Goal: Task Accomplishment & Management: Manage account settings

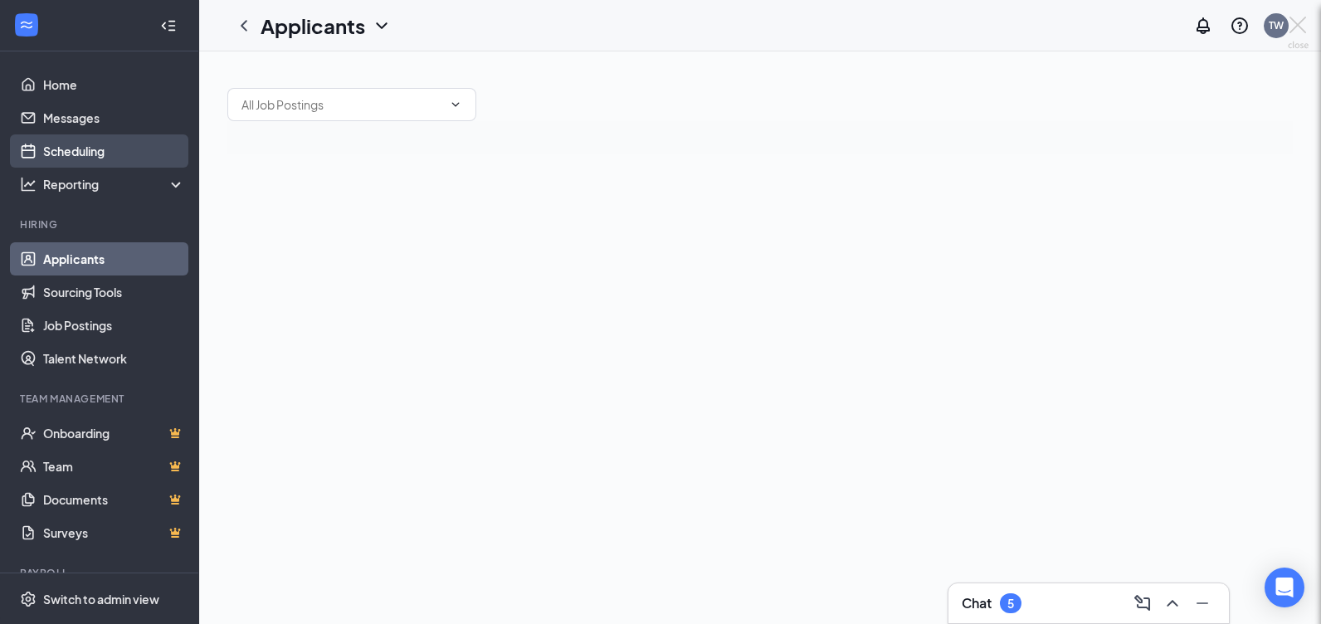
click at [80, 153] on div at bounding box center [660, 312] width 1321 height 624
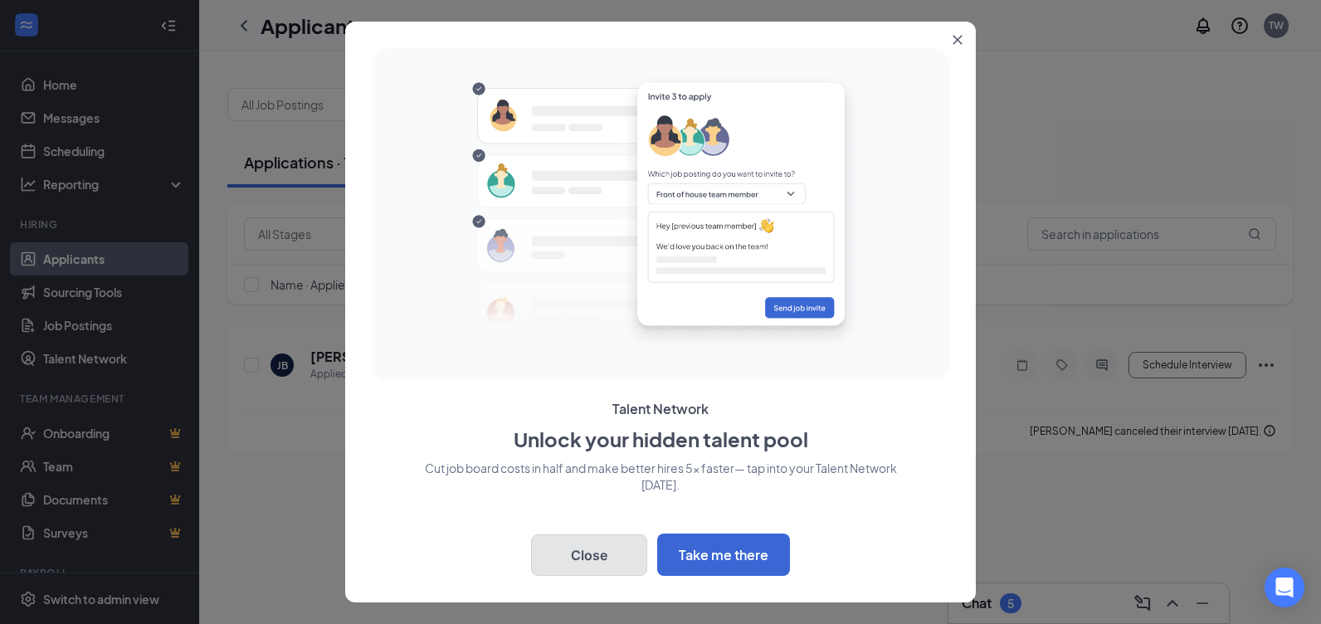
click at [610, 558] on button "Close" at bounding box center [589, 554] width 116 height 41
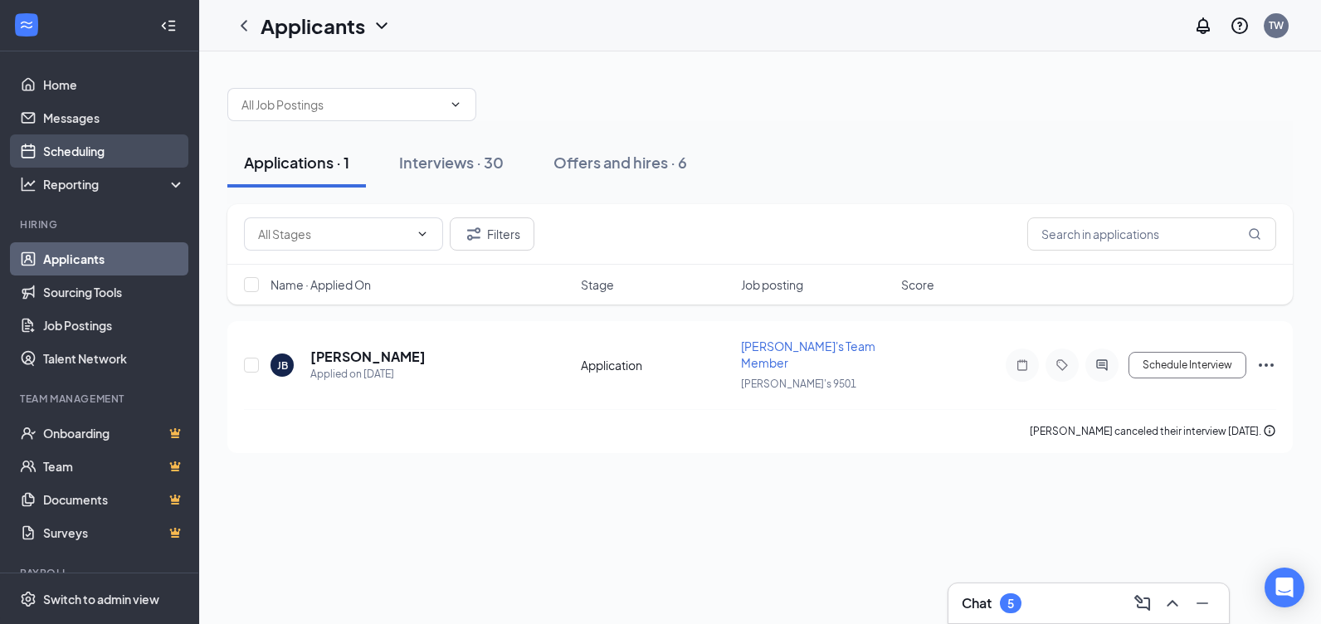
click at [56, 159] on link "Scheduling" at bounding box center [114, 150] width 142 height 33
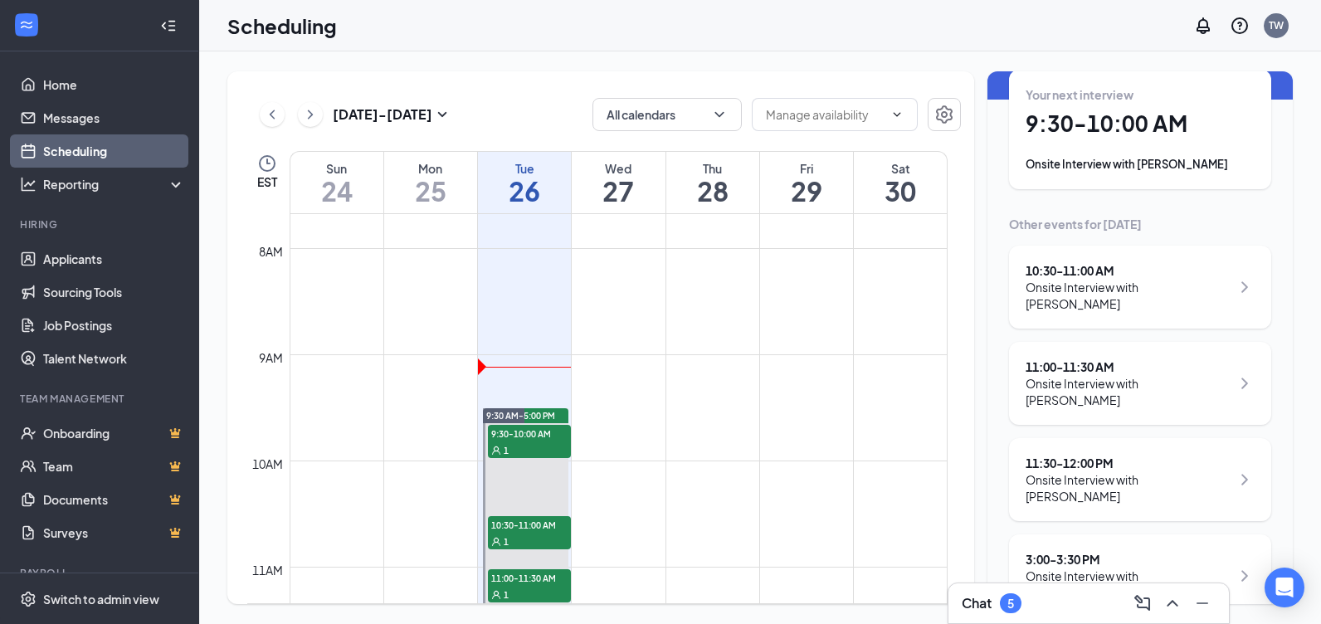
scroll to position [898, 0]
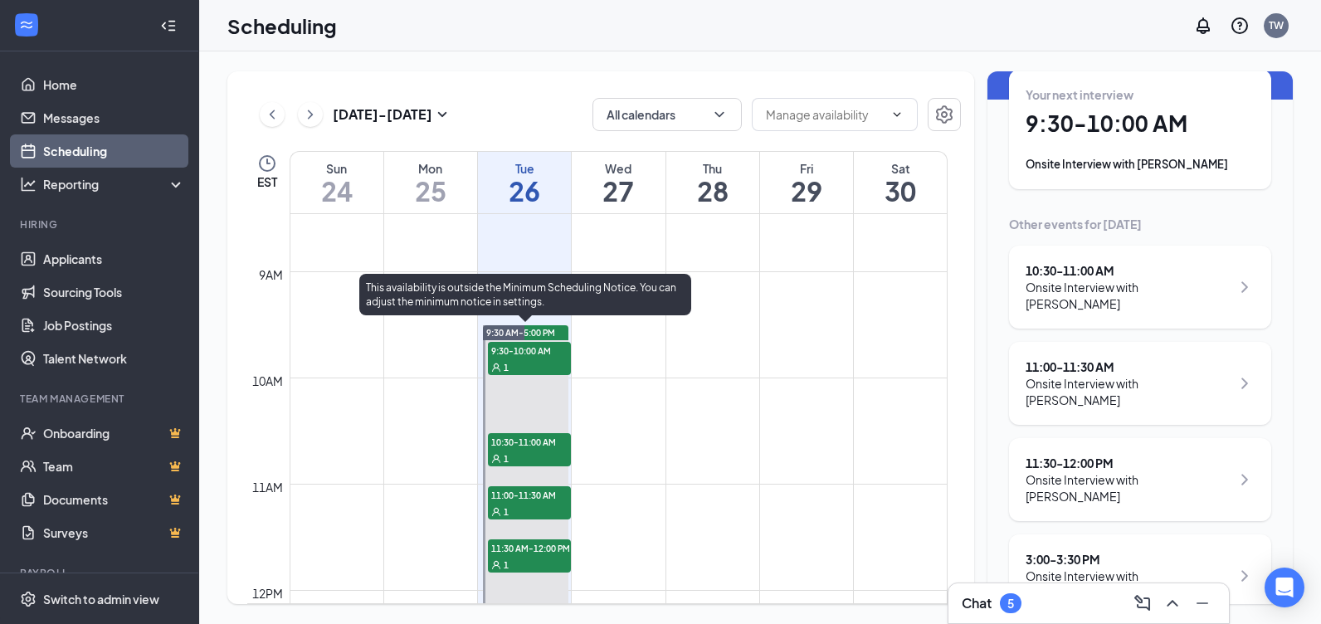
click at [527, 360] on div "1" at bounding box center [529, 366] width 83 height 17
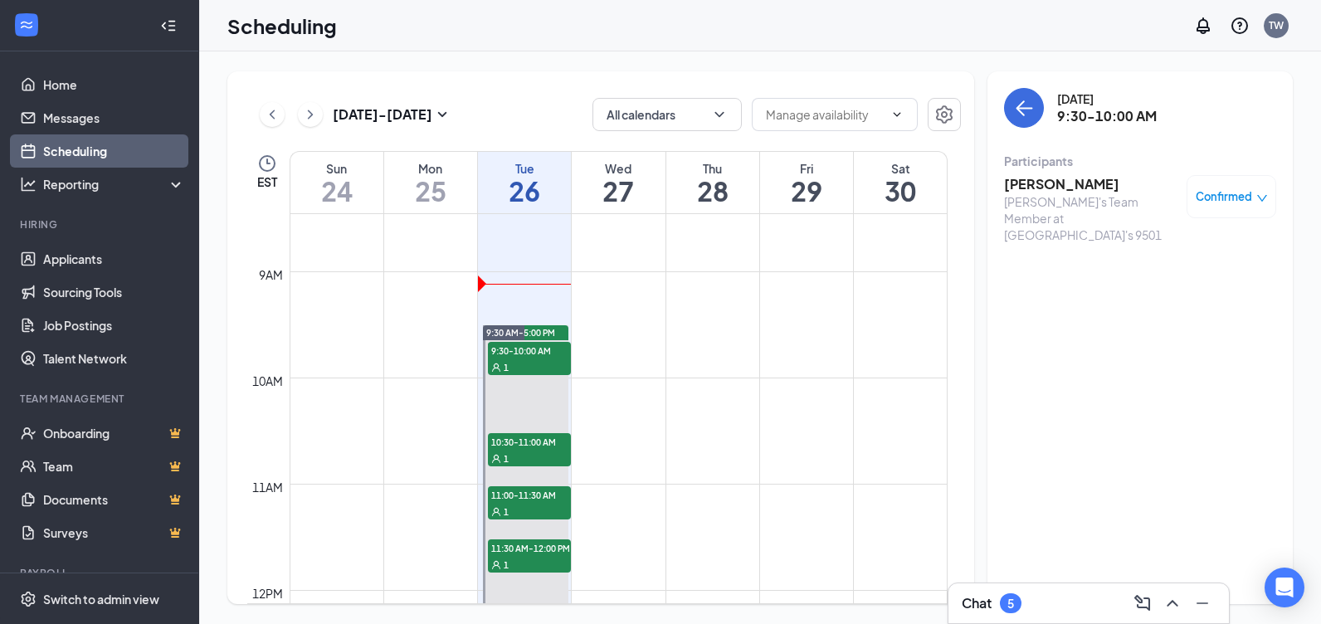
click at [1229, 189] on span "Confirmed" at bounding box center [1223, 196] width 56 height 17
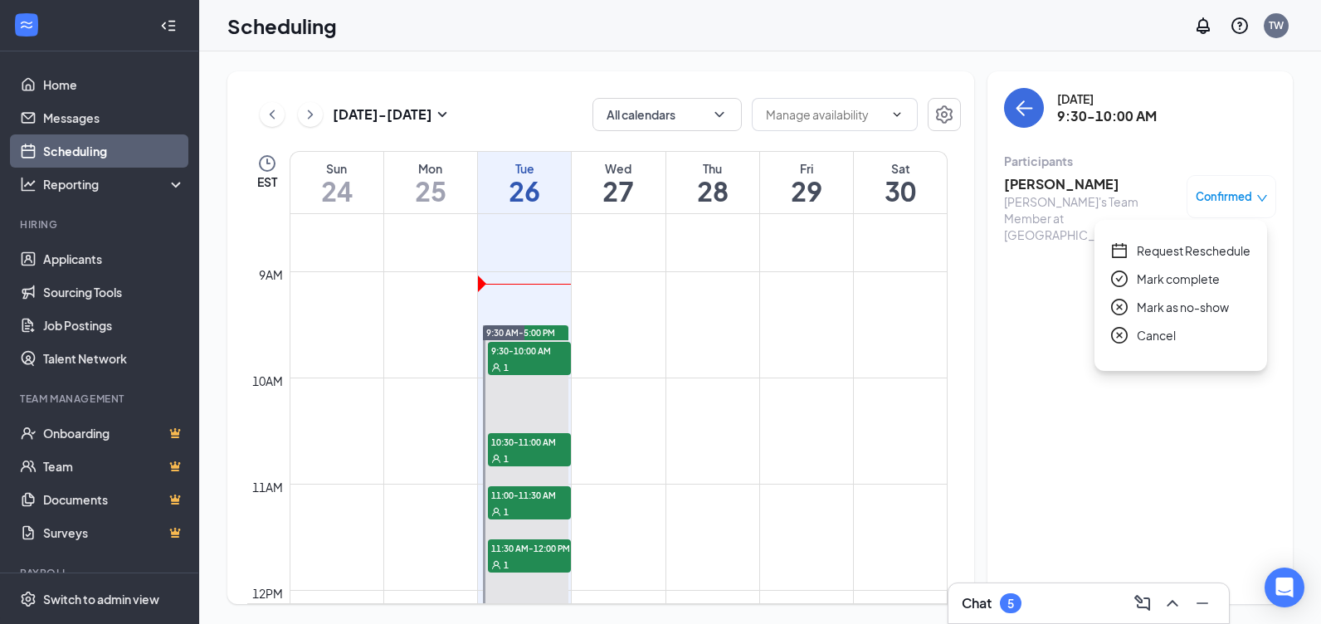
click at [1208, 253] on span "Request Reschedule" at bounding box center [1193, 250] width 114 height 18
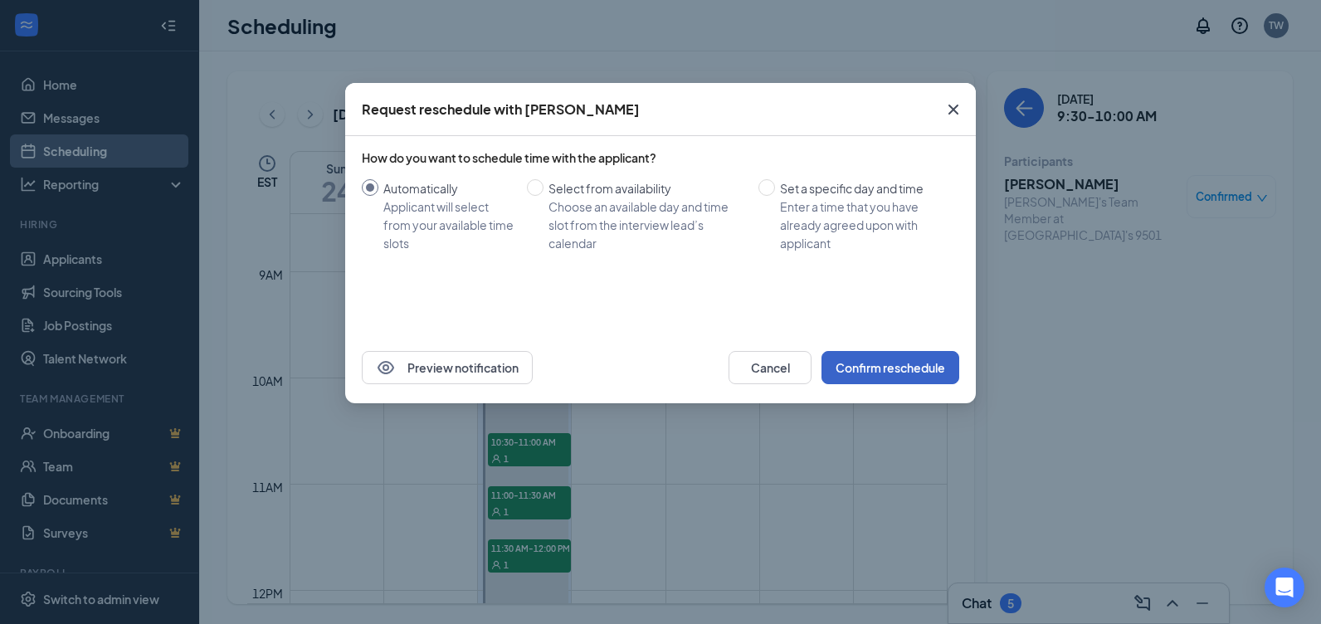
click at [939, 372] on button "Confirm reschedule" at bounding box center [890, 367] width 138 height 33
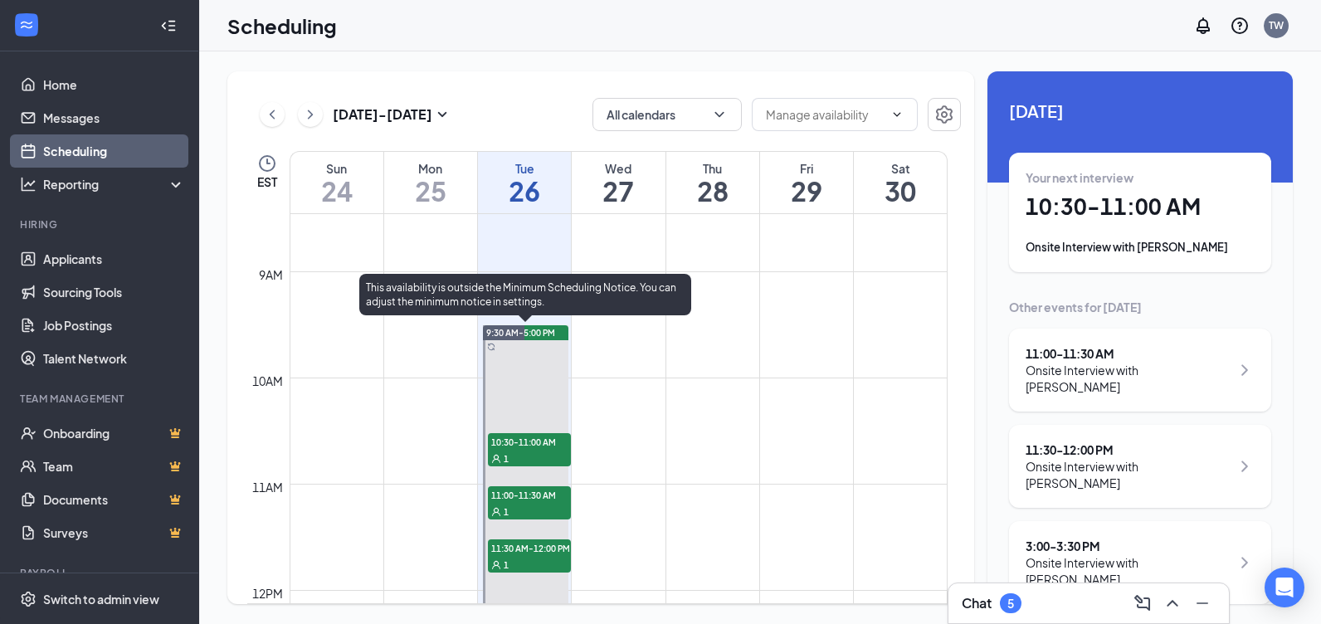
click at [522, 454] on div "1" at bounding box center [529, 458] width 83 height 17
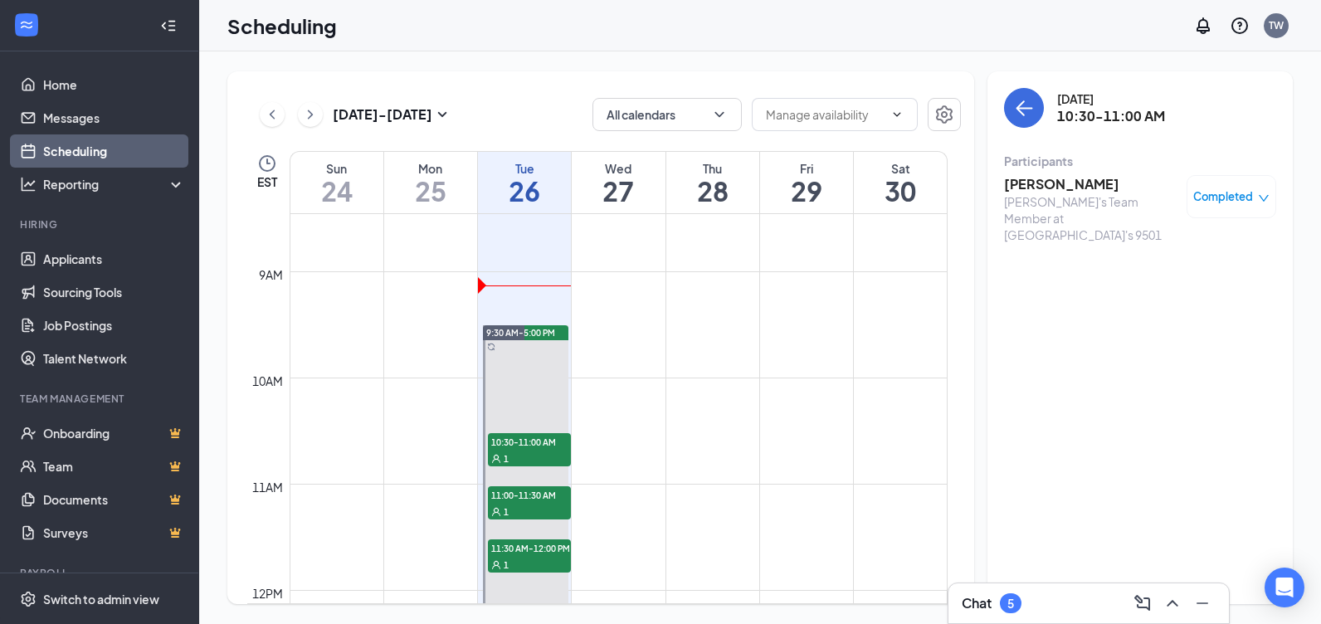
click at [1235, 202] on span "Completed" at bounding box center [1223, 196] width 60 height 17
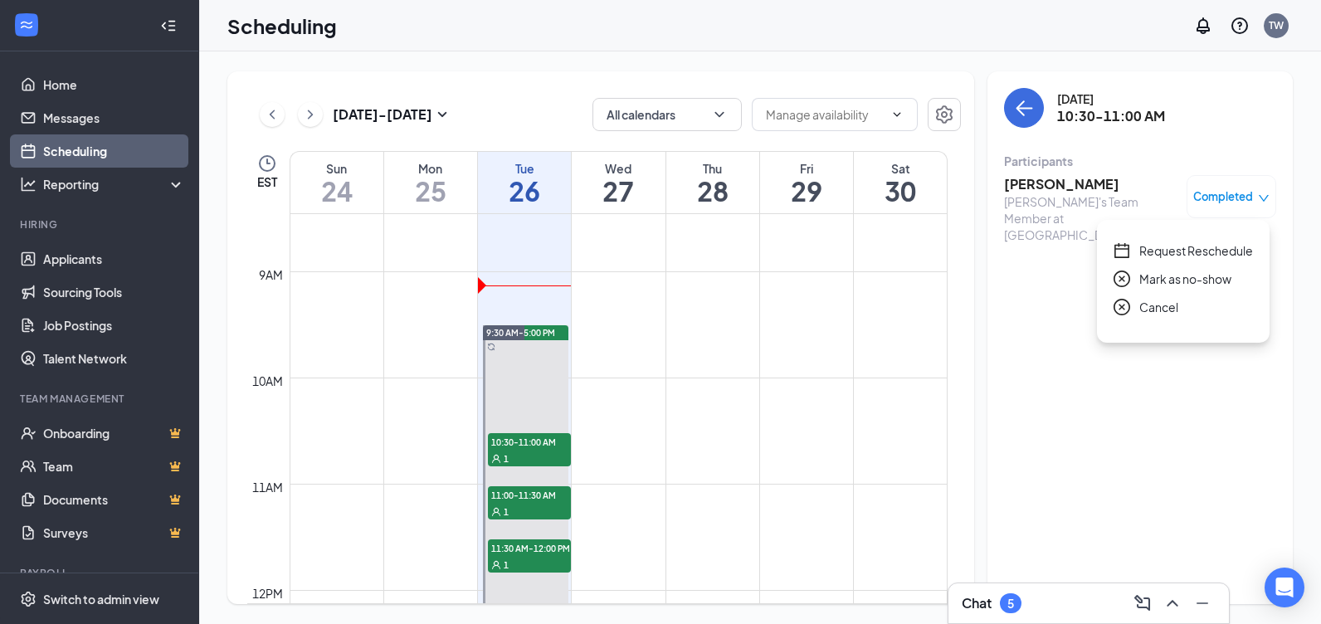
click at [1219, 253] on span "Request Reschedule" at bounding box center [1196, 250] width 114 height 18
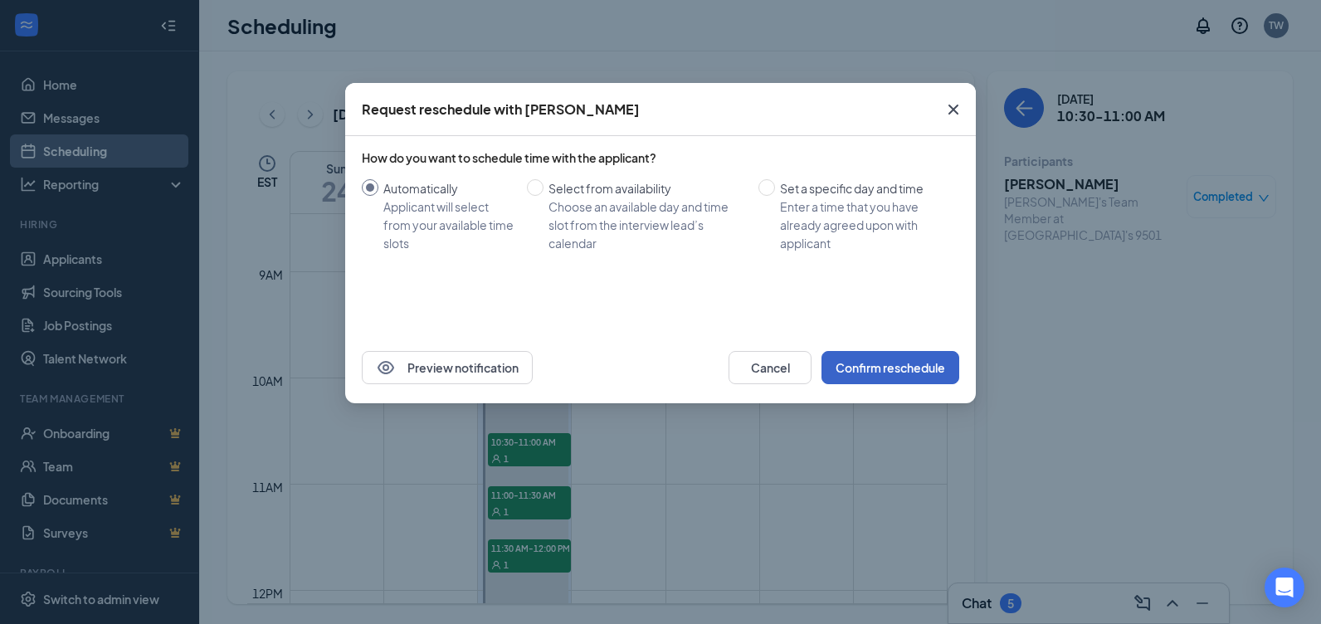
click at [869, 377] on button "Confirm reschedule" at bounding box center [890, 367] width 138 height 33
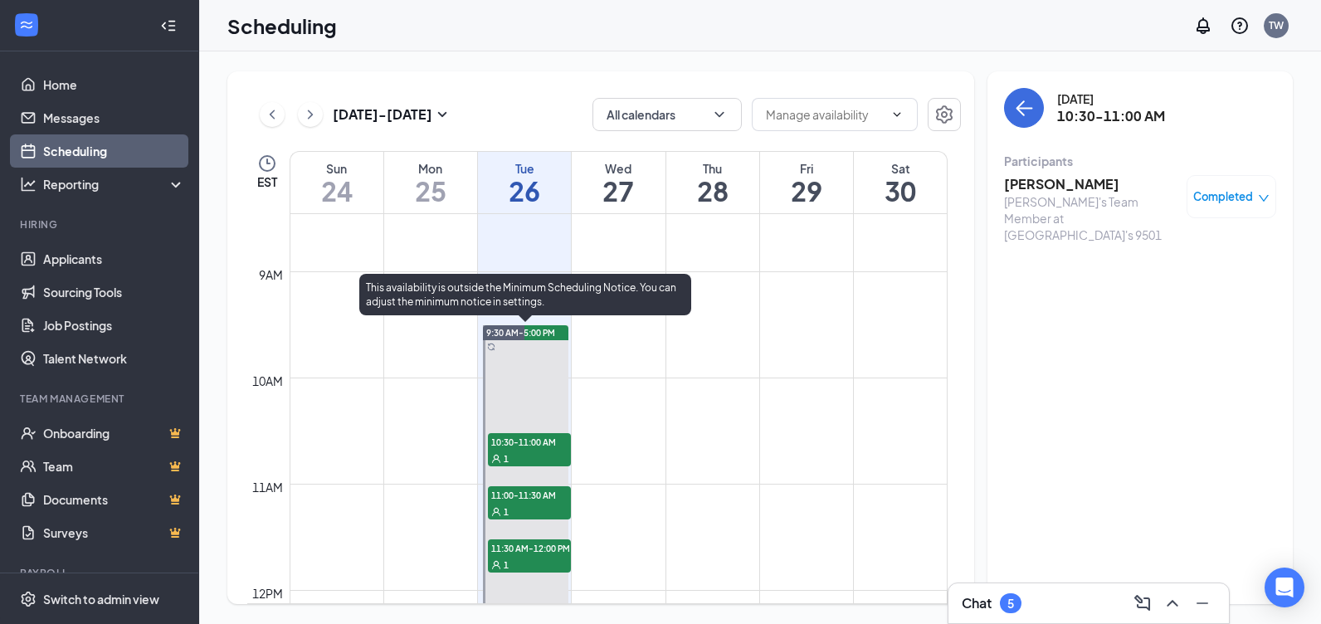
click at [552, 497] on span "11:00-11:30 AM" at bounding box center [529, 494] width 83 height 17
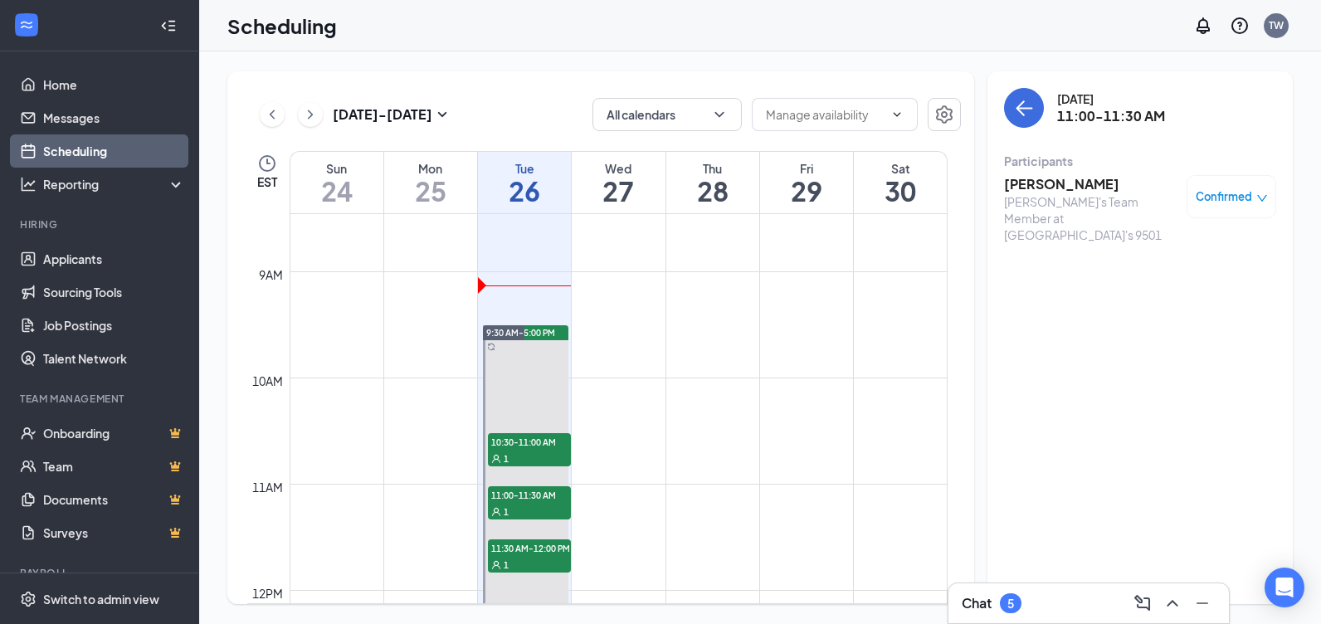
click at [1243, 195] on span "Confirmed" at bounding box center [1223, 196] width 56 height 17
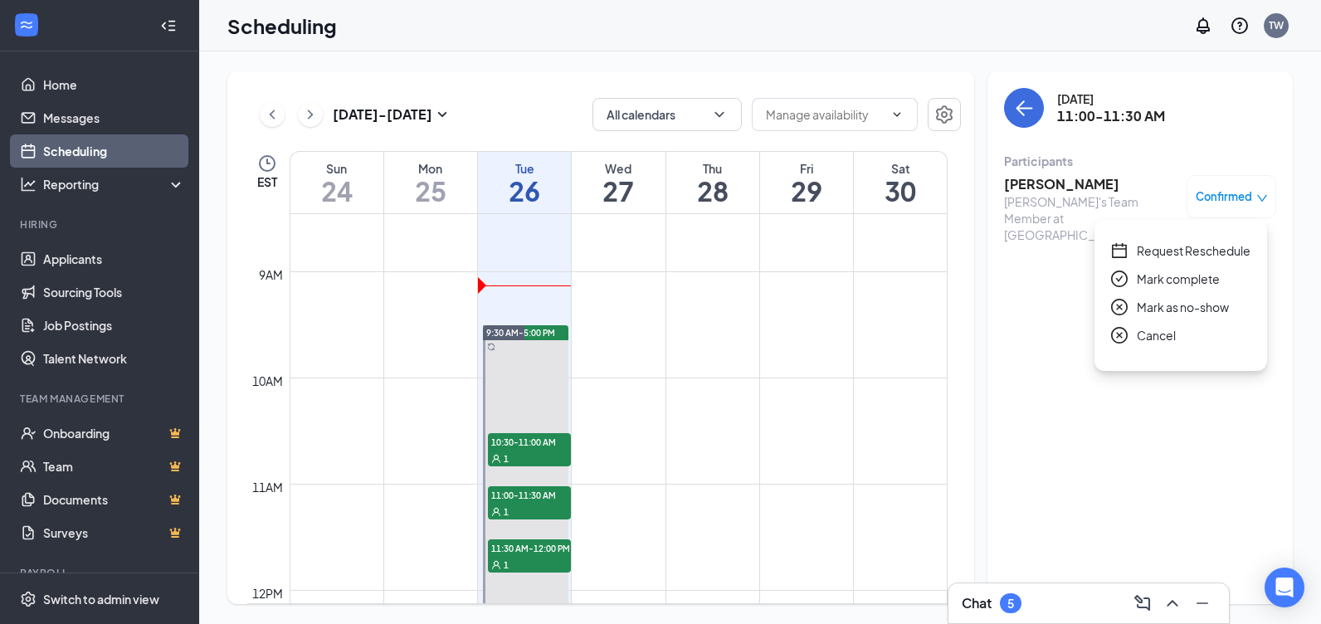
click at [1209, 245] on span "Request Reschedule" at bounding box center [1193, 250] width 114 height 18
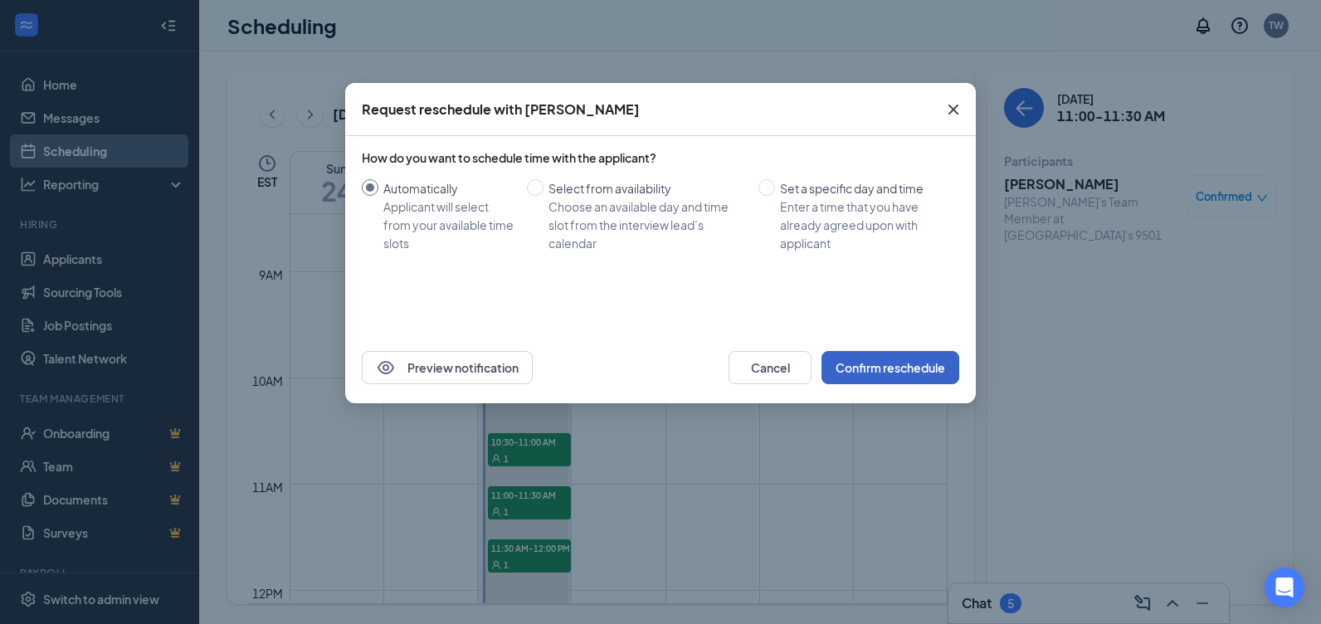
click at [922, 373] on button "Confirm reschedule" at bounding box center [890, 367] width 138 height 33
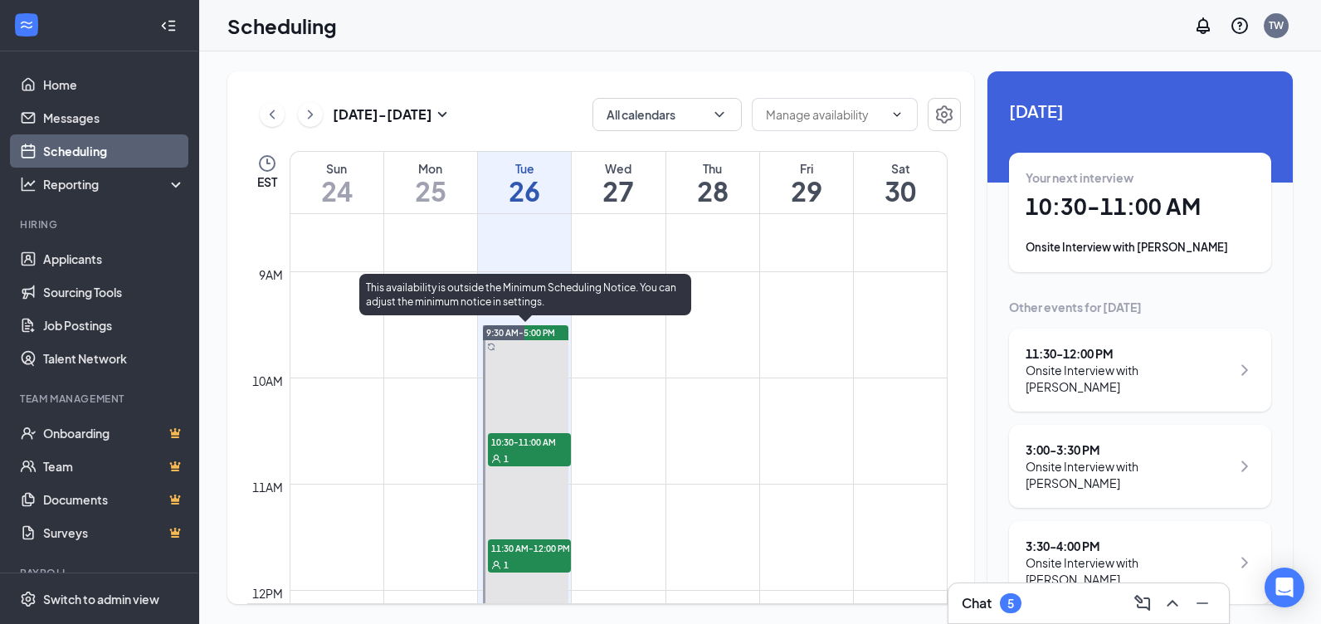
click at [547, 552] on span "11:30 AM-12:00 PM" at bounding box center [529, 547] width 83 height 17
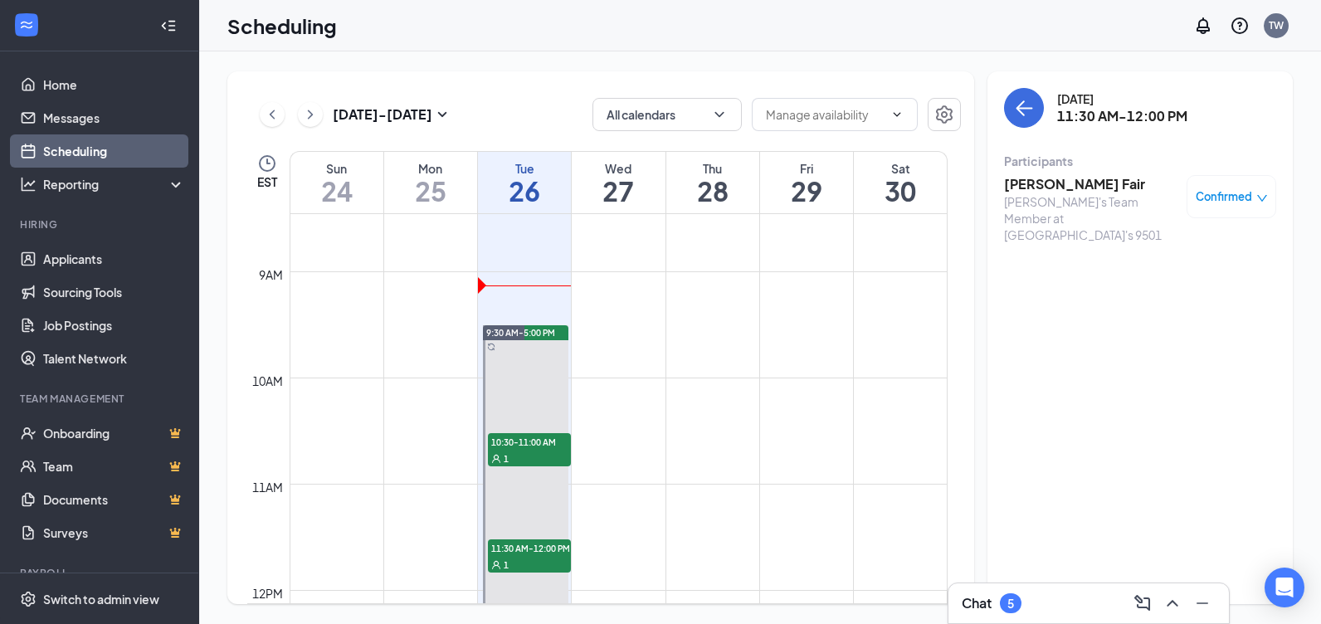
click at [1253, 195] on div "Confirmed" at bounding box center [1231, 196] width 72 height 17
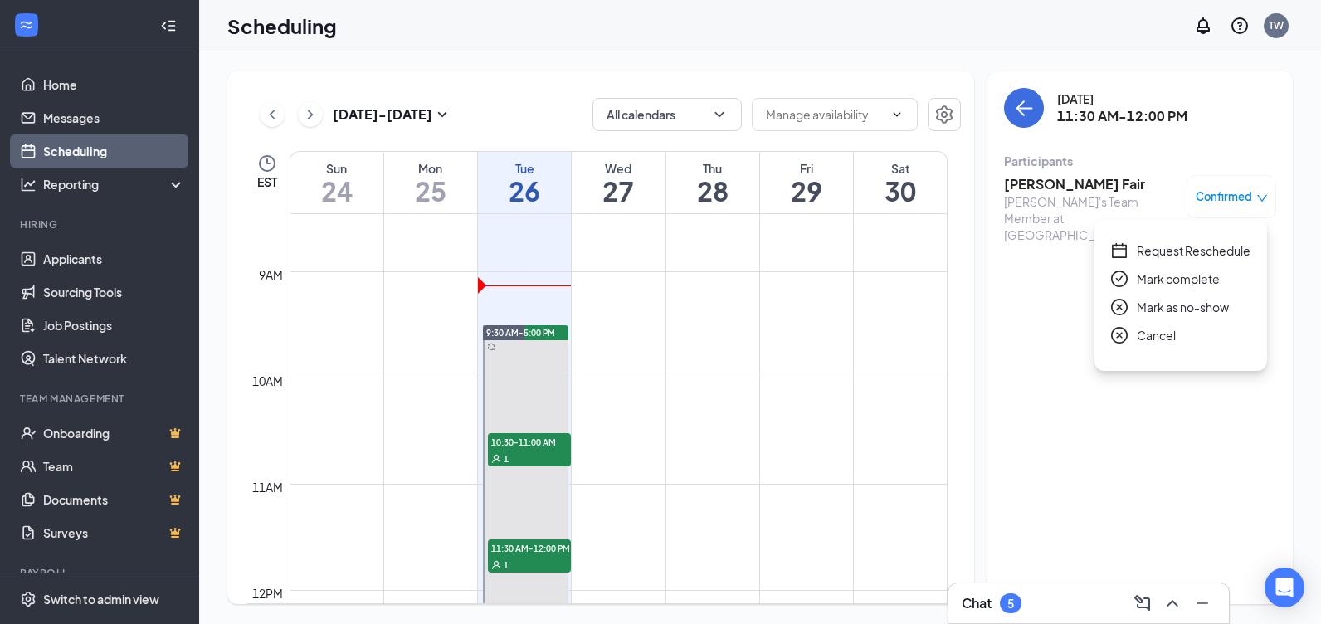
click at [1215, 255] on span "Request Reschedule" at bounding box center [1193, 250] width 114 height 18
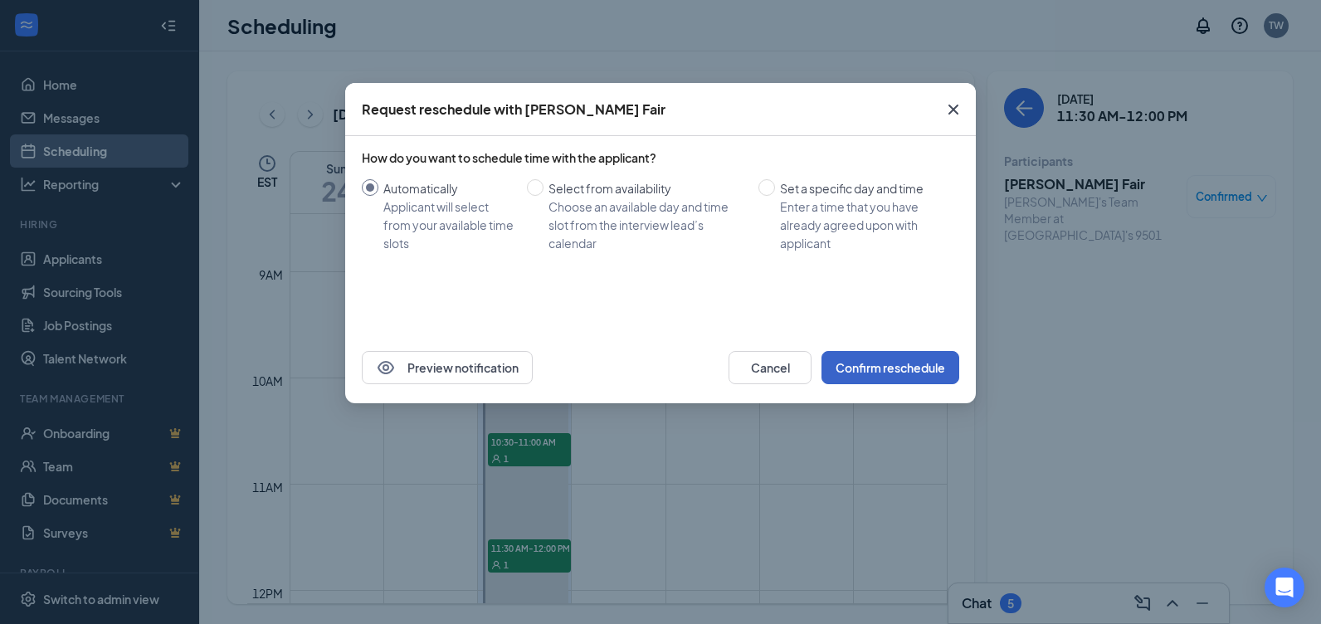
click at [852, 367] on button "Confirm reschedule" at bounding box center [890, 367] width 138 height 33
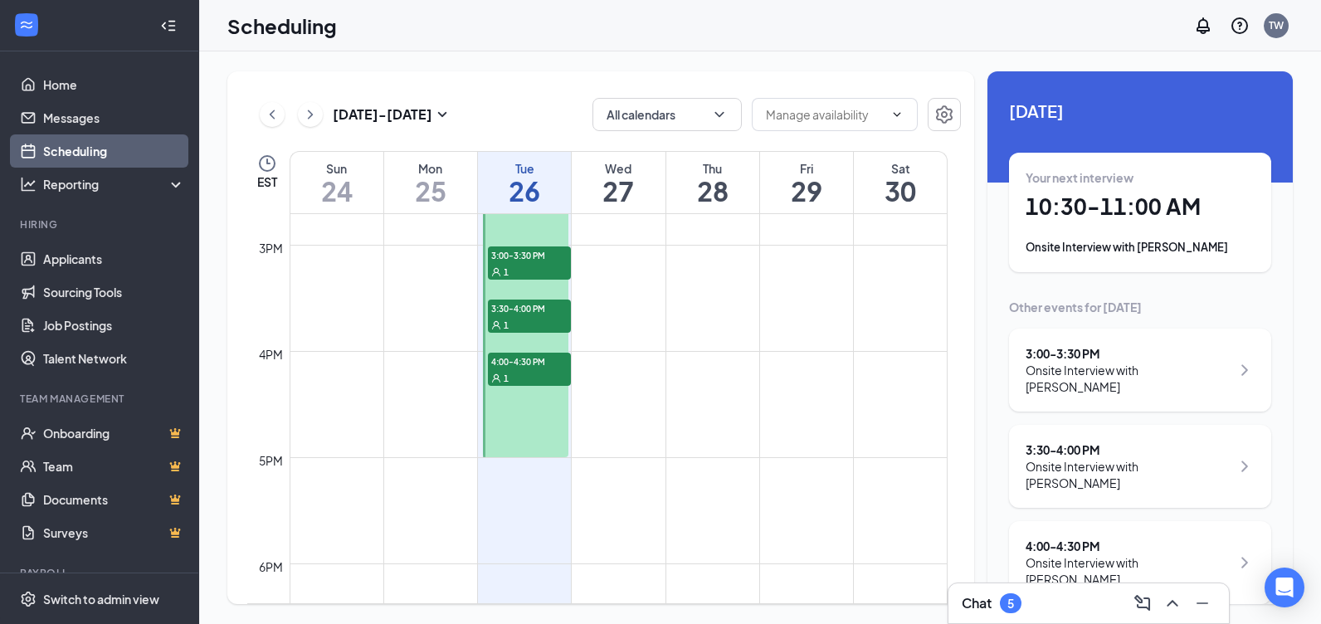
scroll to position [1396, 0]
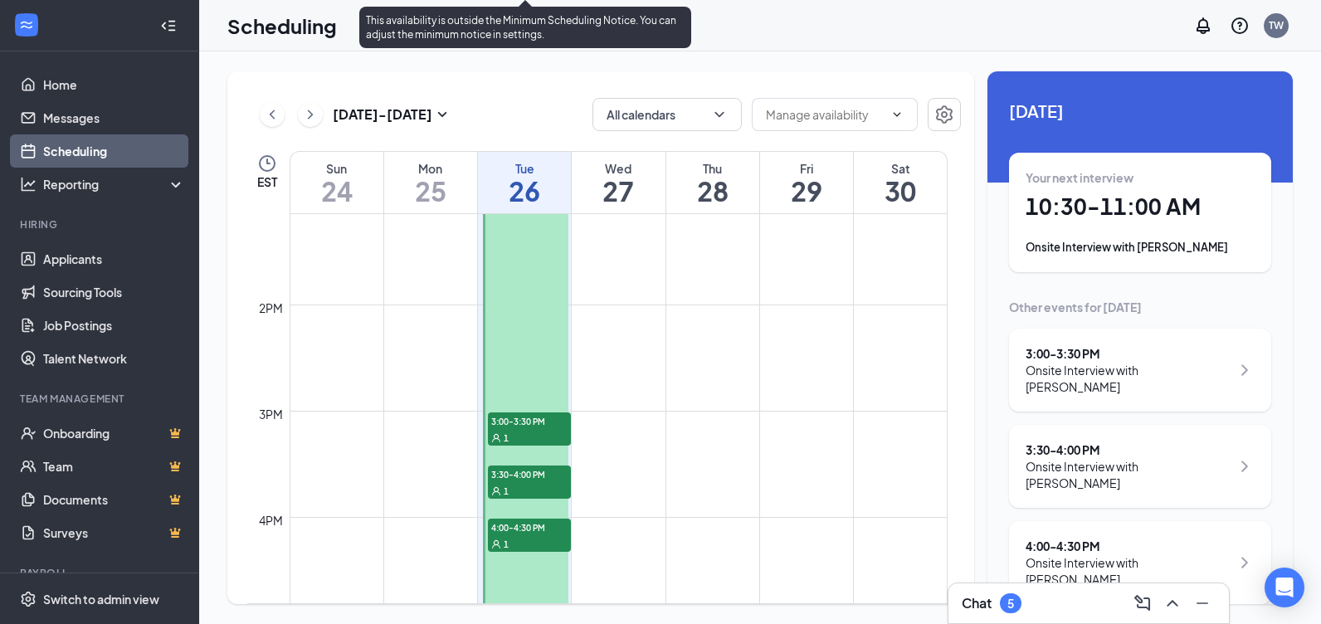
click at [528, 425] on span "3:00-3:30 PM" at bounding box center [529, 420] width 83 height 17
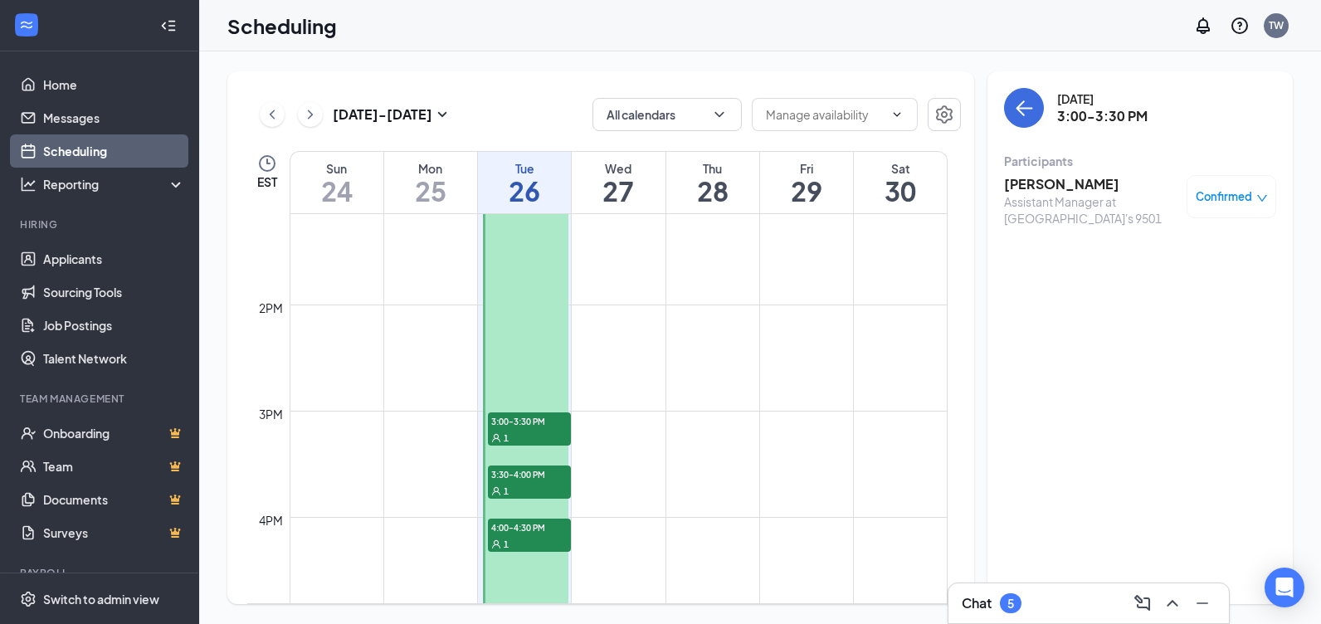
click at [1261, 194] on icon "down" at bounding box center [1262, 198] width 12 height 12
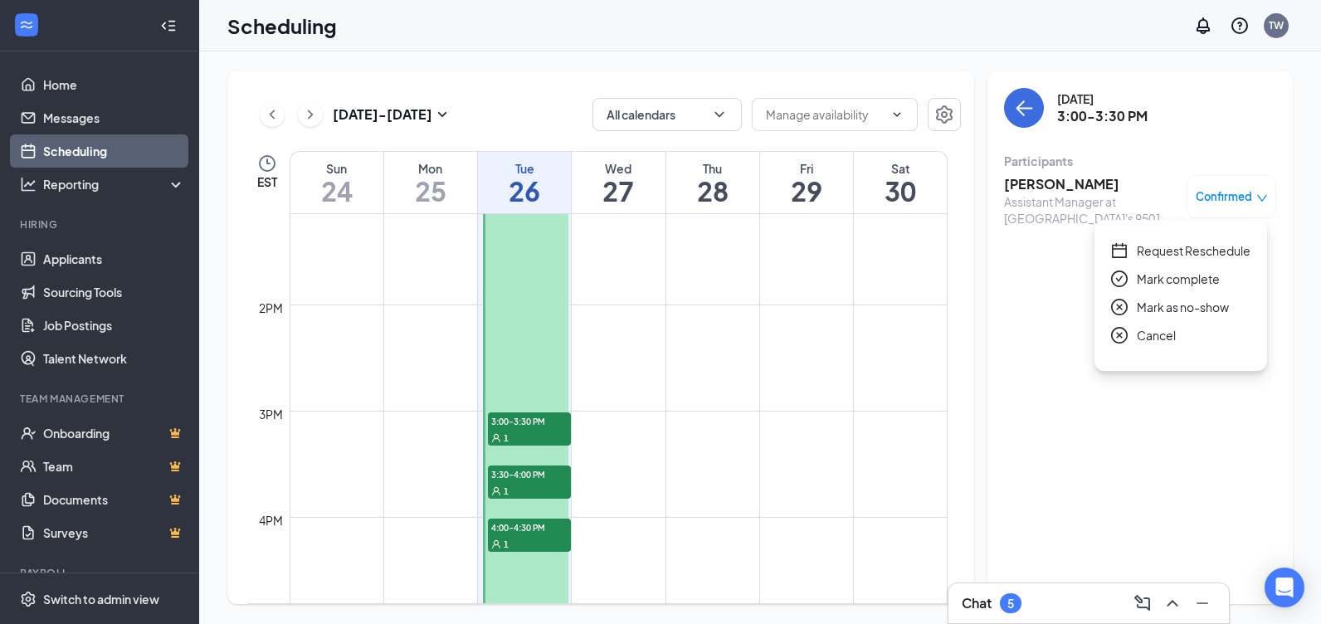
click at [1224, 251] on span "Request Reschedule" at bounding box center [1193, 250] width 114 height 18
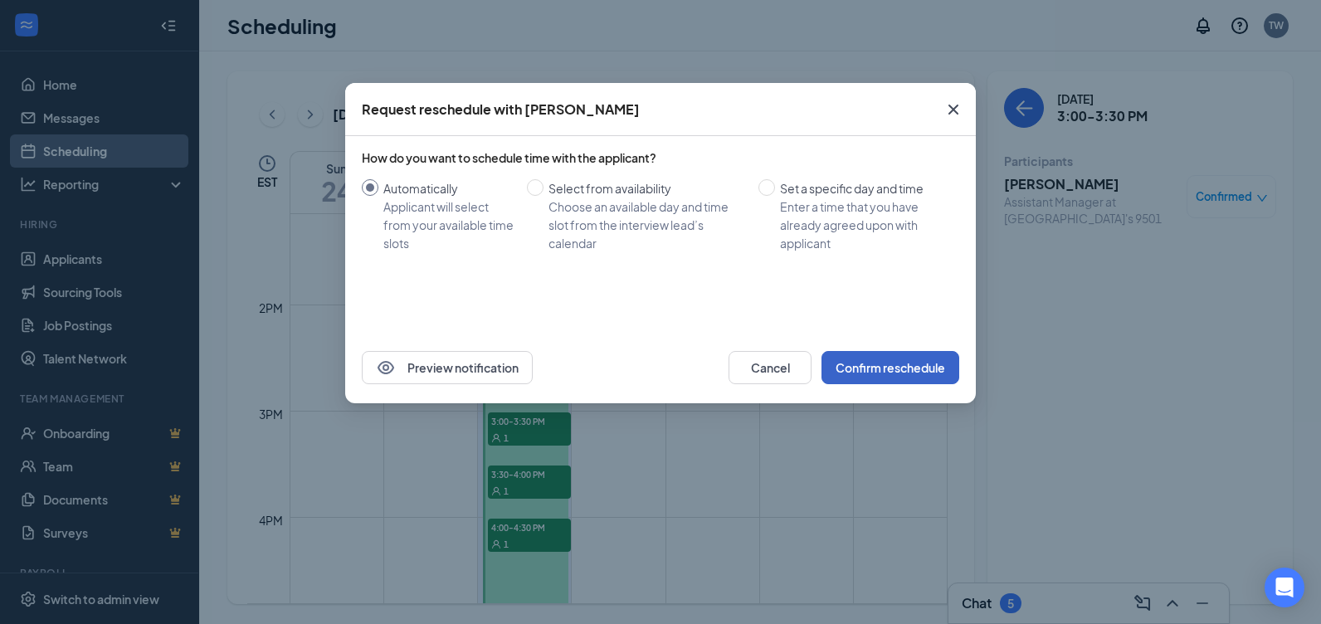
click at [893, 367] on button "Confirm reschedule" at bounding box center [890, 367] width 138 height 33
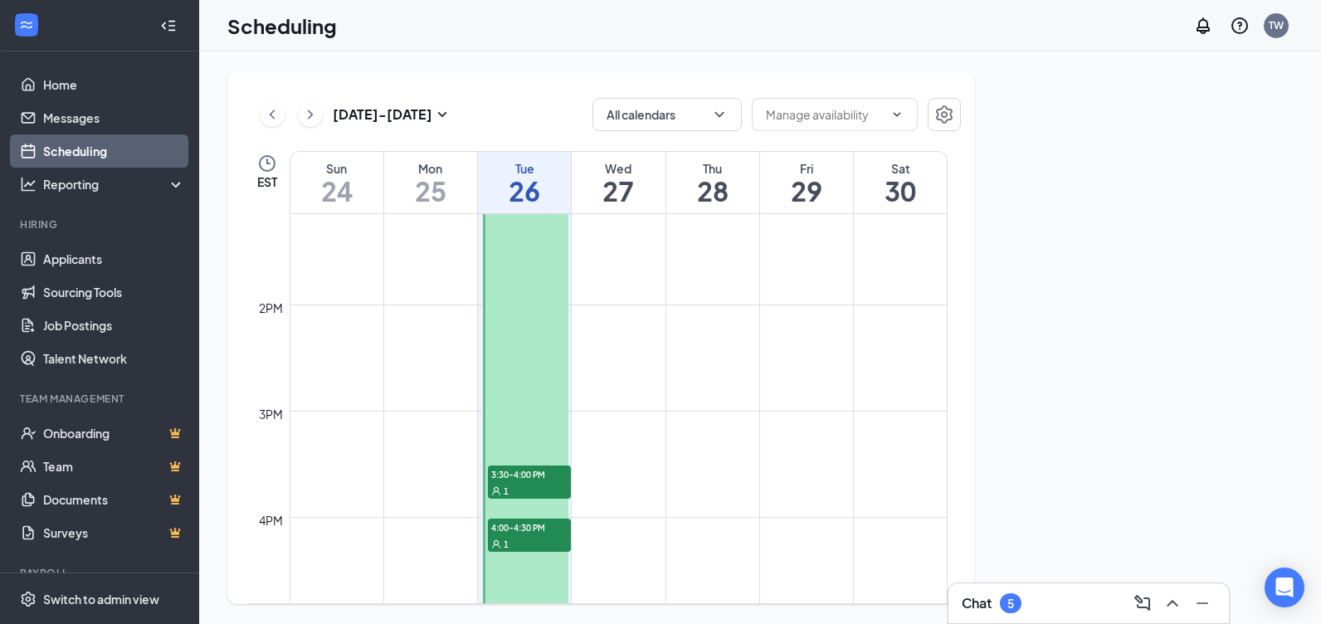
click at [552, 481] on span "3:30-4:00 PM" at bounding box center [529, 473] width 83 height 17
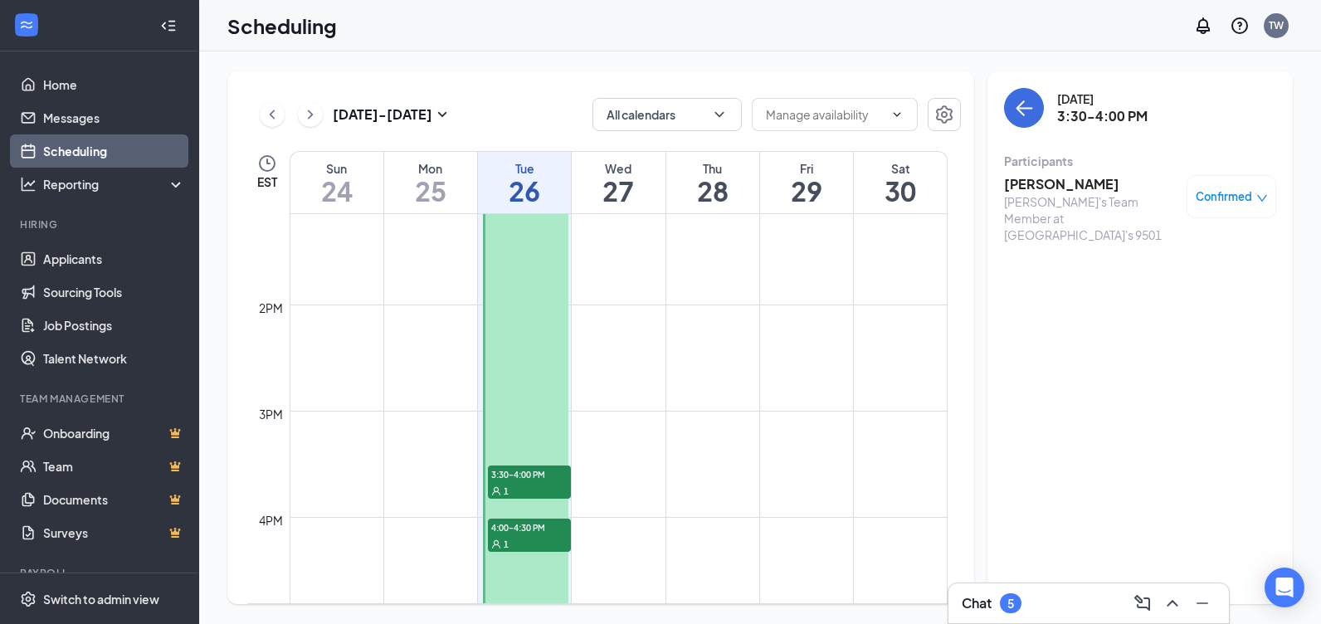
click at [1232, 200] on span "Confirmed" at bounding box center [1223, 196] width 56 height 17
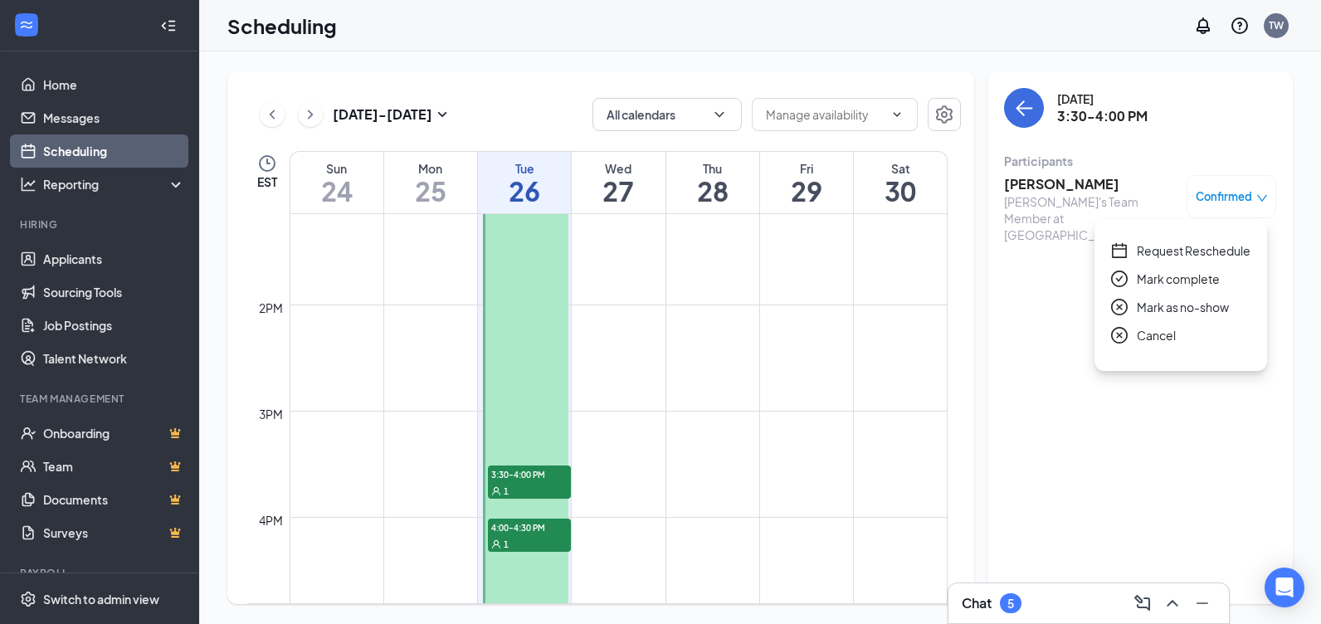
click at [1216, 251] on span "Request Reschedule" at bounding box center [1193, 250] width 114 height 18
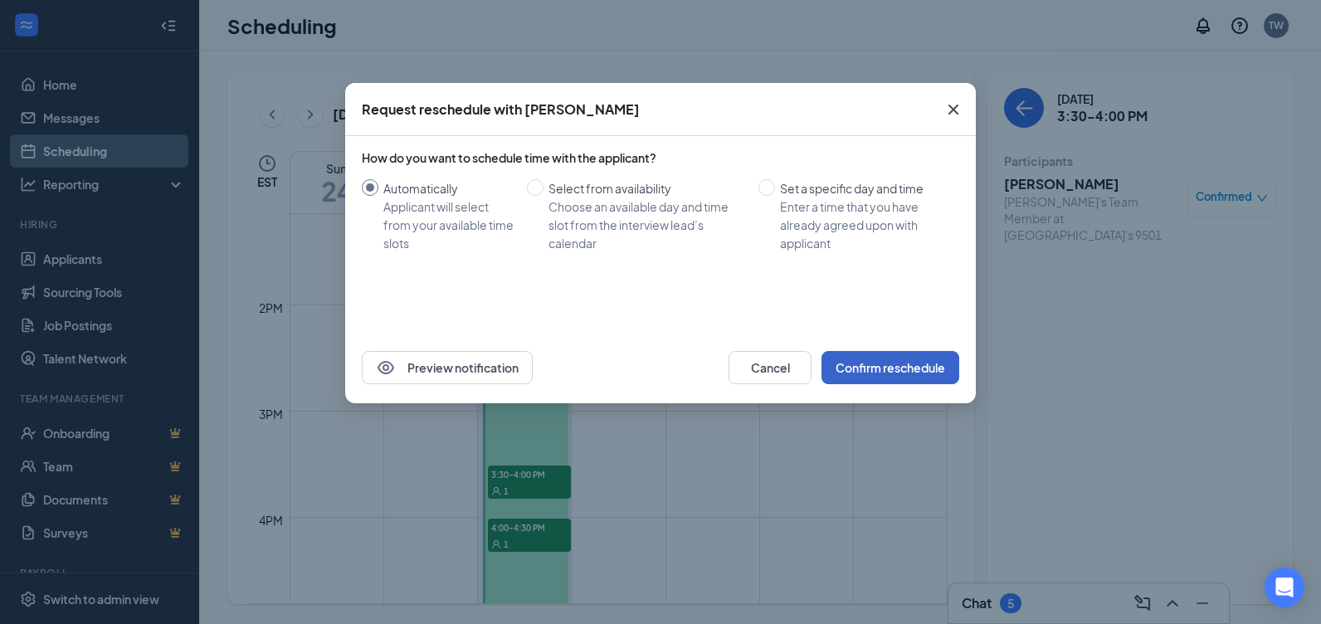
click at [944, 367] on button "Confirm reschedule" at bounding box center [890, 367] width 138 height 33
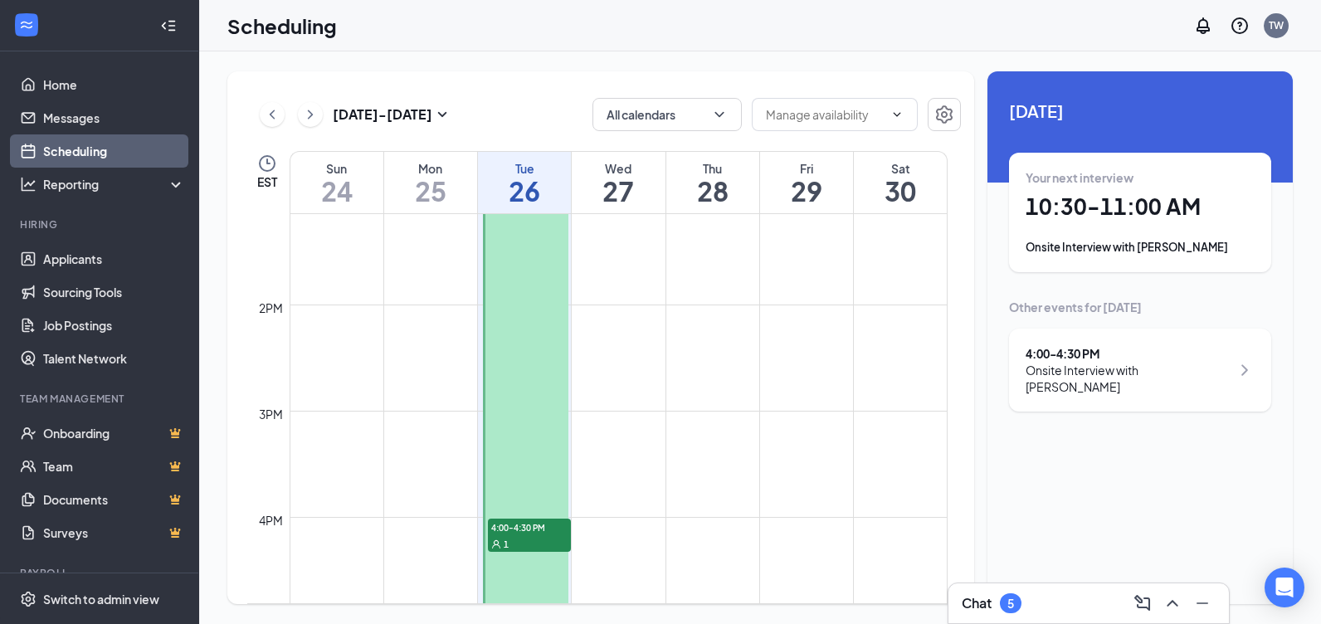
click at [523, 542] on div "1" at bounding box center [529, 543] width 83 height 17
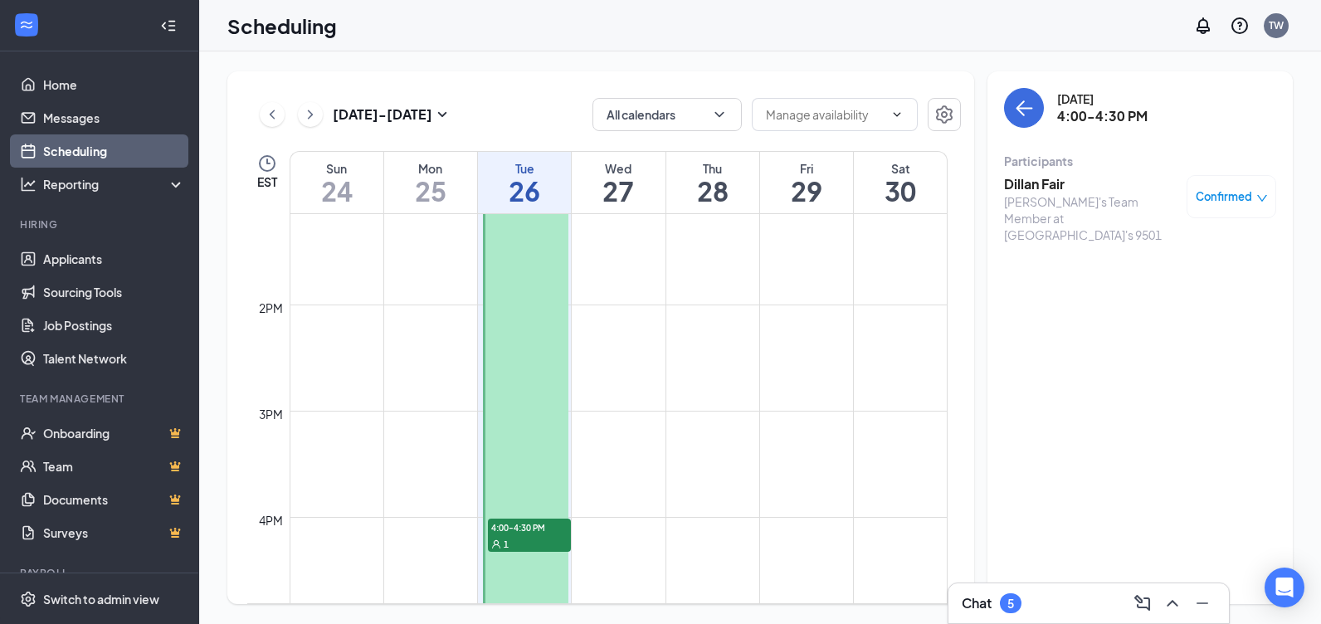
click at [1248, 190] on span "Confirmed" at bounding box center [1223, 196] width 56 height 17
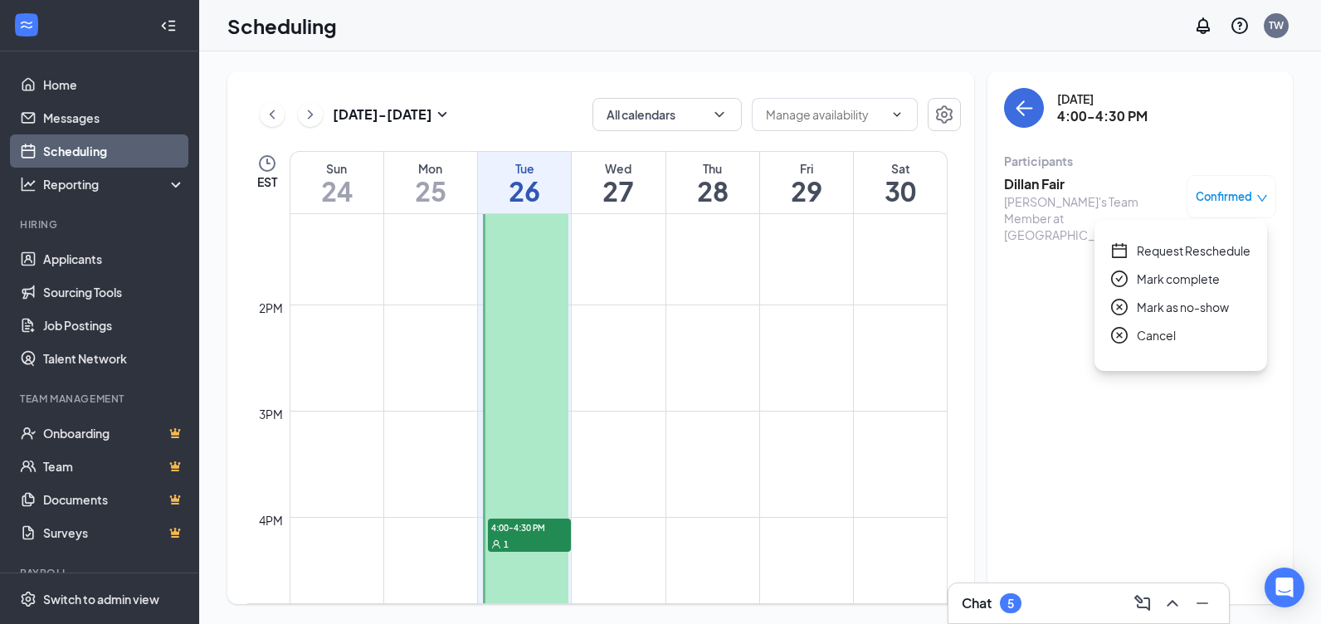
click at [1224, 255] on span "Request Reschedule" at bounding box center [1193, 250] width 114 height 18
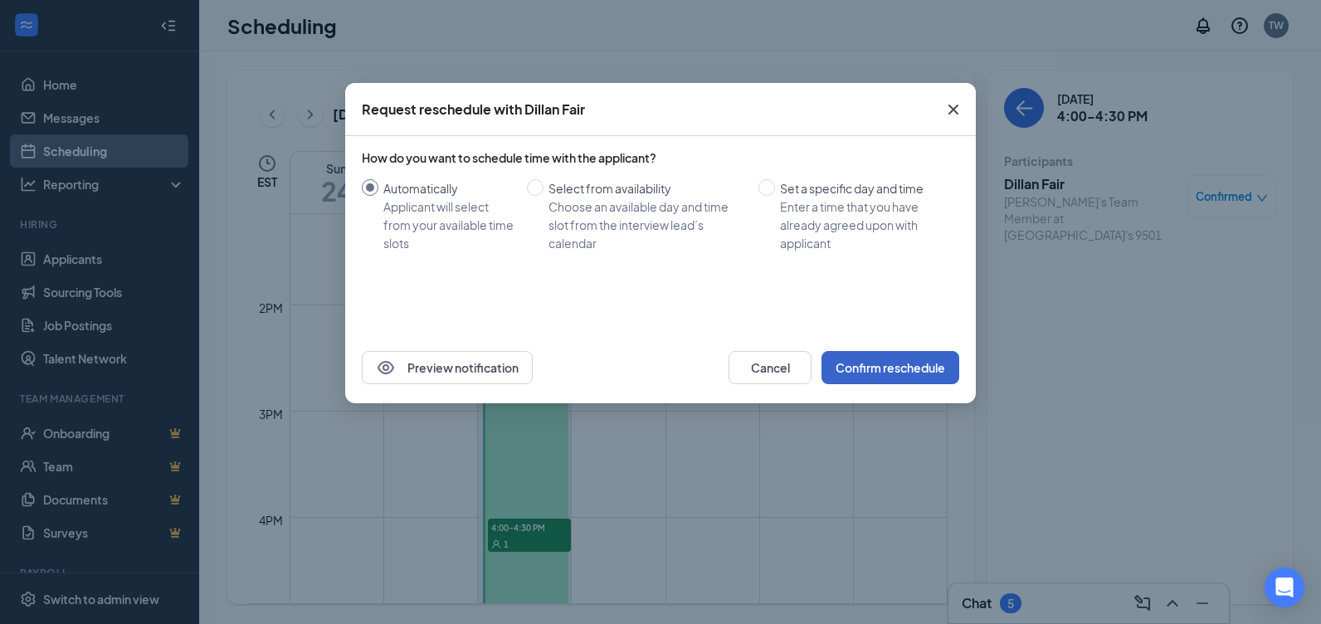
click at [872, 358] on button "Confirm reschedule" at bounding box center [890, 367] width 138 height 33
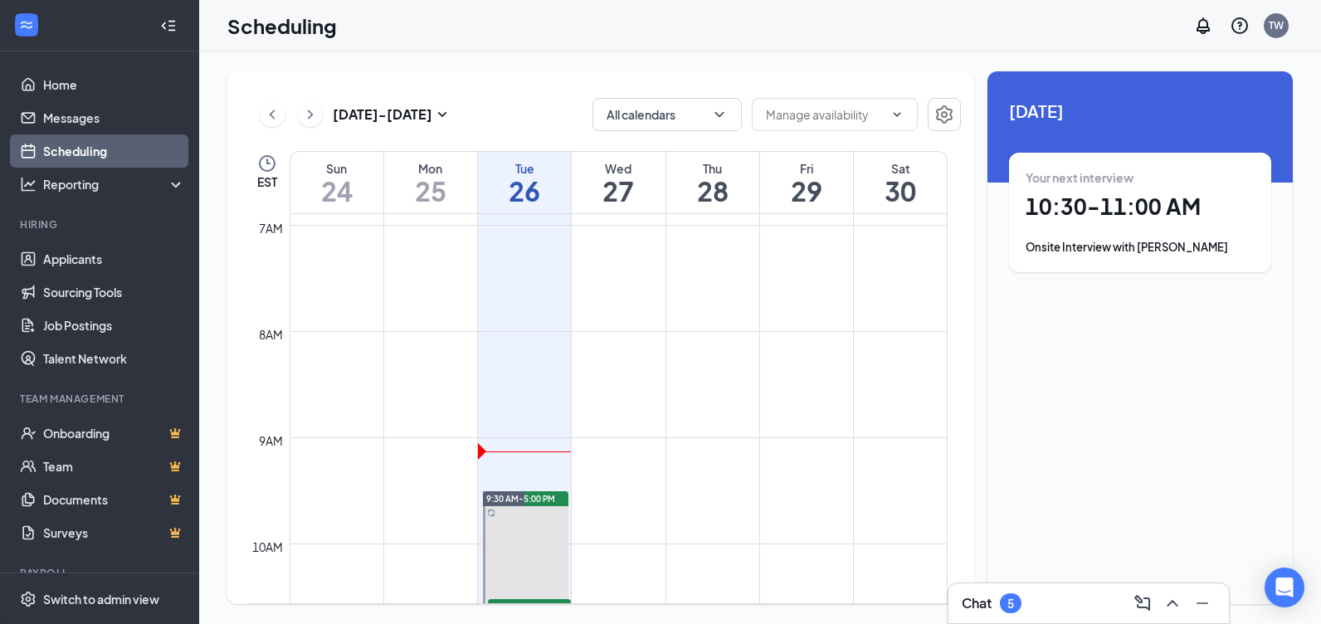
scroll to position [898, 0]
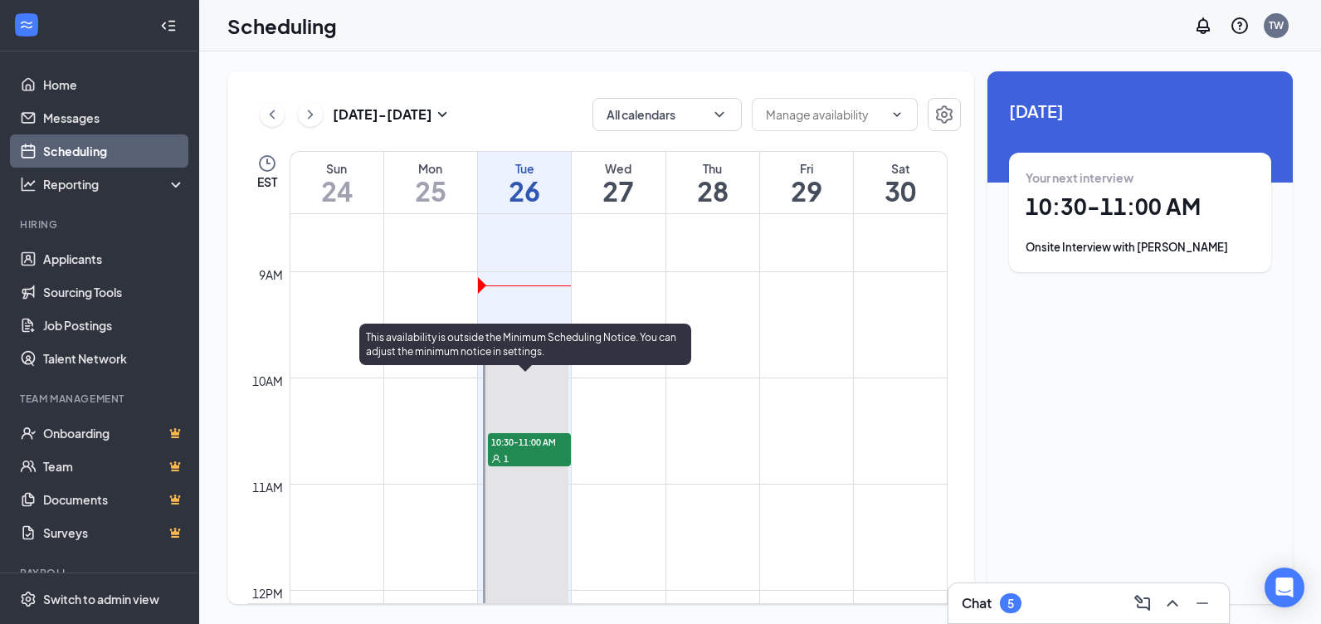
click at [538, 446] on span "10:30-11:00 AM" at bounding box center [529, 441] width 83 height 17
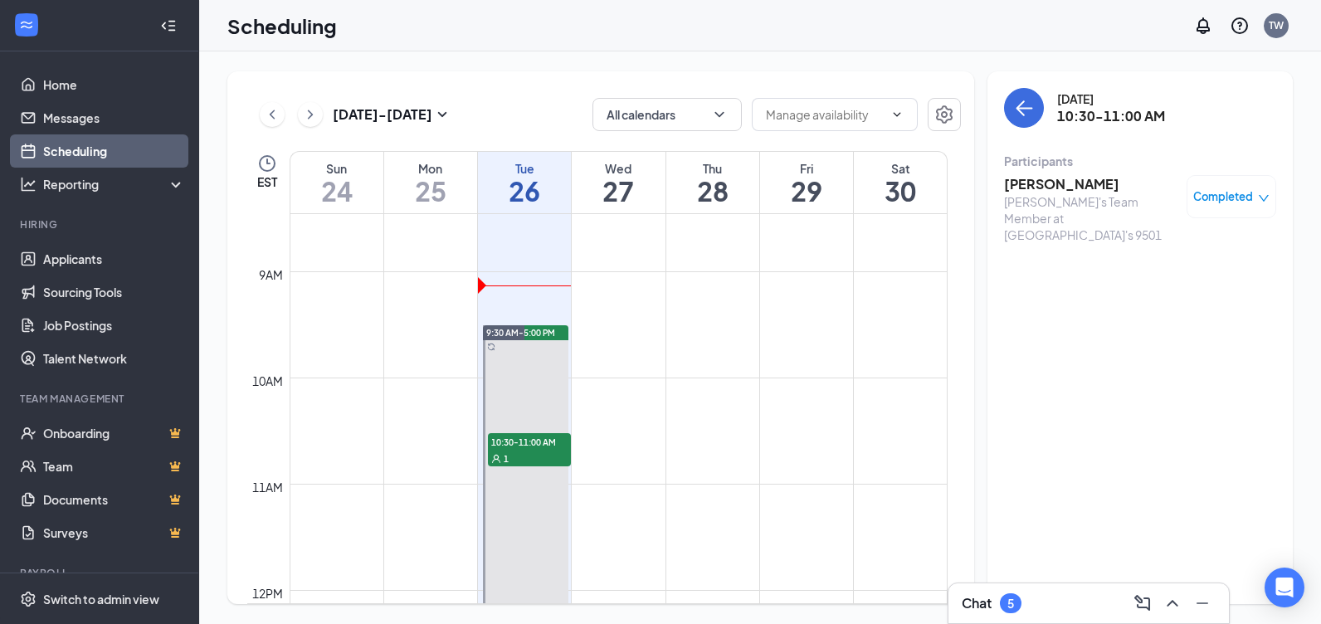
click at [1226, 202] on span "Completed" at bounding box center [1223, 196] width 60 height 17
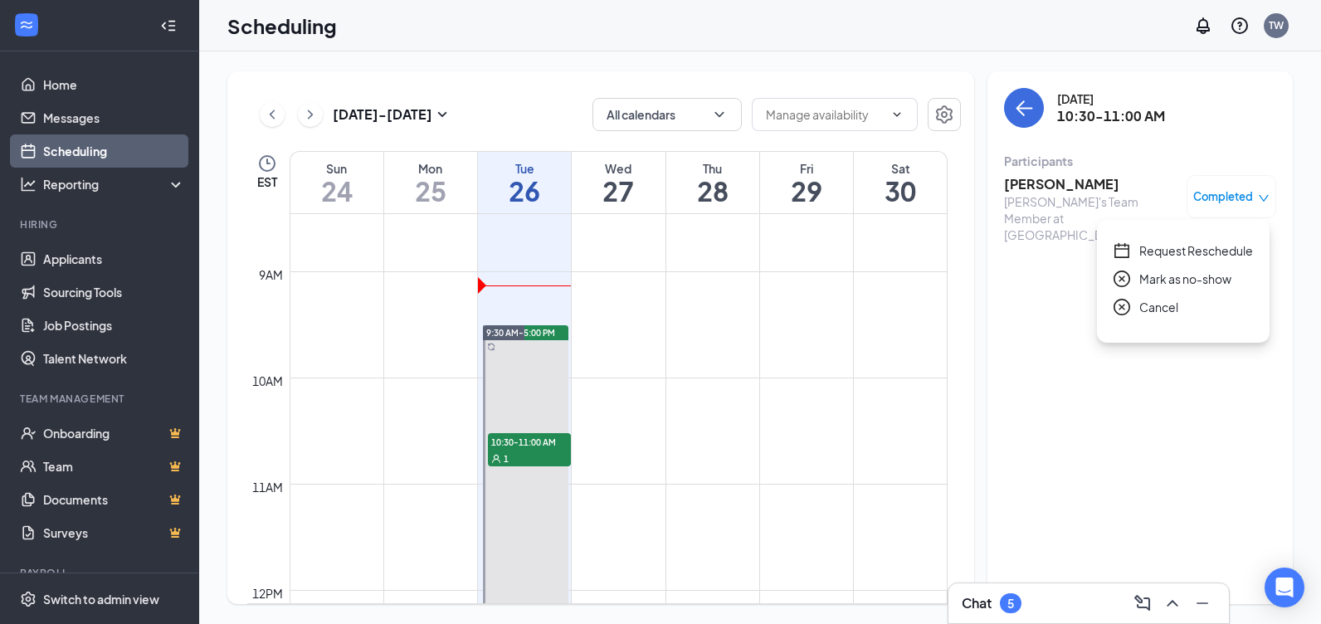
click at [1151, 305] on span "Cancel" at bounding box center [1158, 307] width 39 height 18
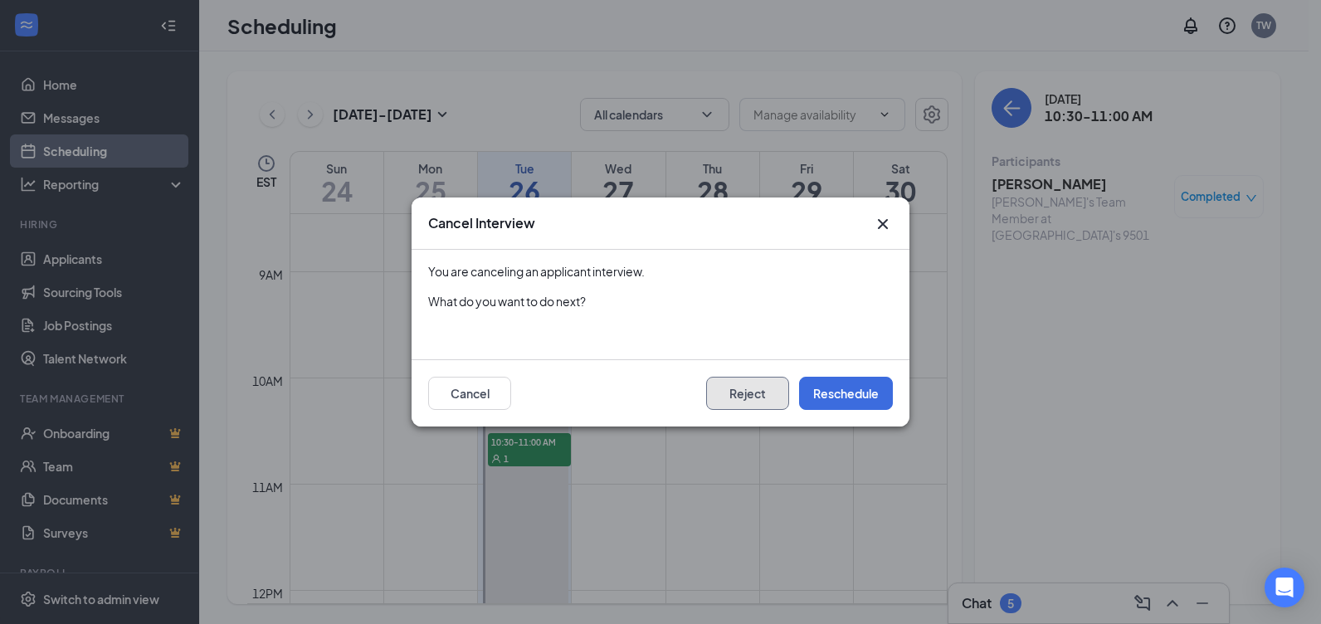
click at [747, 397] on button "Reject" at bounding box center [747, 393] width 83 height 33
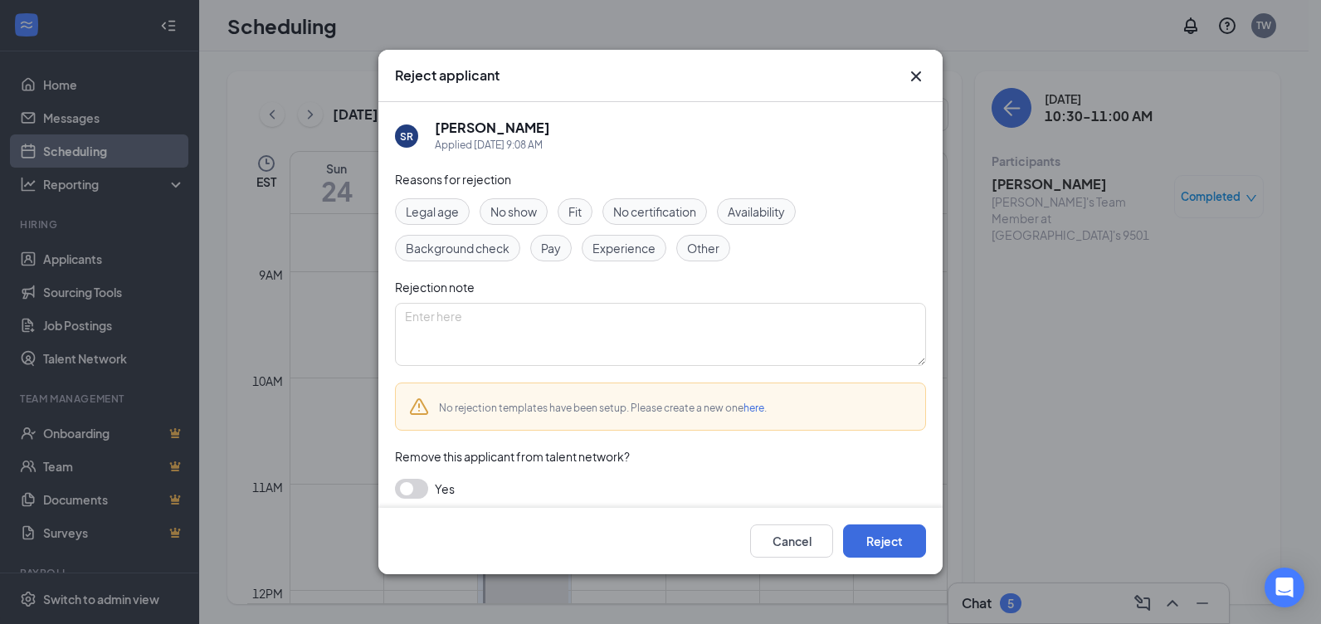
click at [756, 201] on div "Availability" at bounding box center [756, 211] width 79 height 27
click at [884, 545] on button "Reject" at bounding box center [884, 540] width 83 height 33
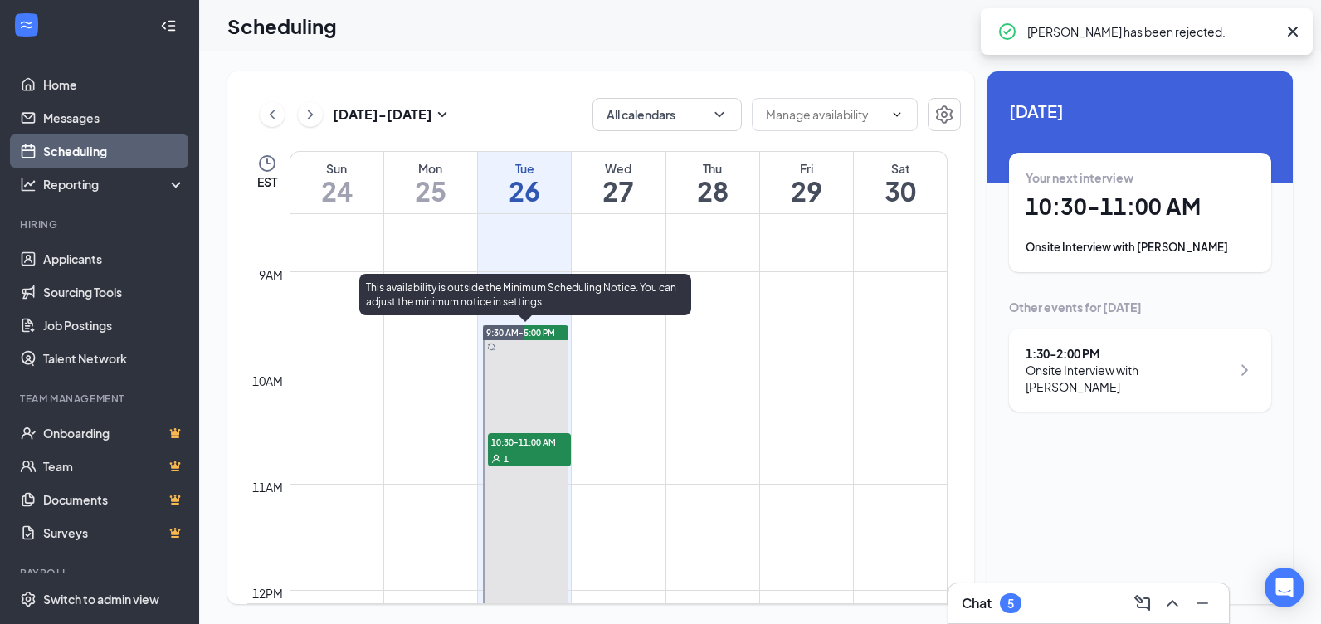
click at [547, 333] on span "9:30 AM-5:00 PM" at bounding box center [520, 333] width 69 height 12
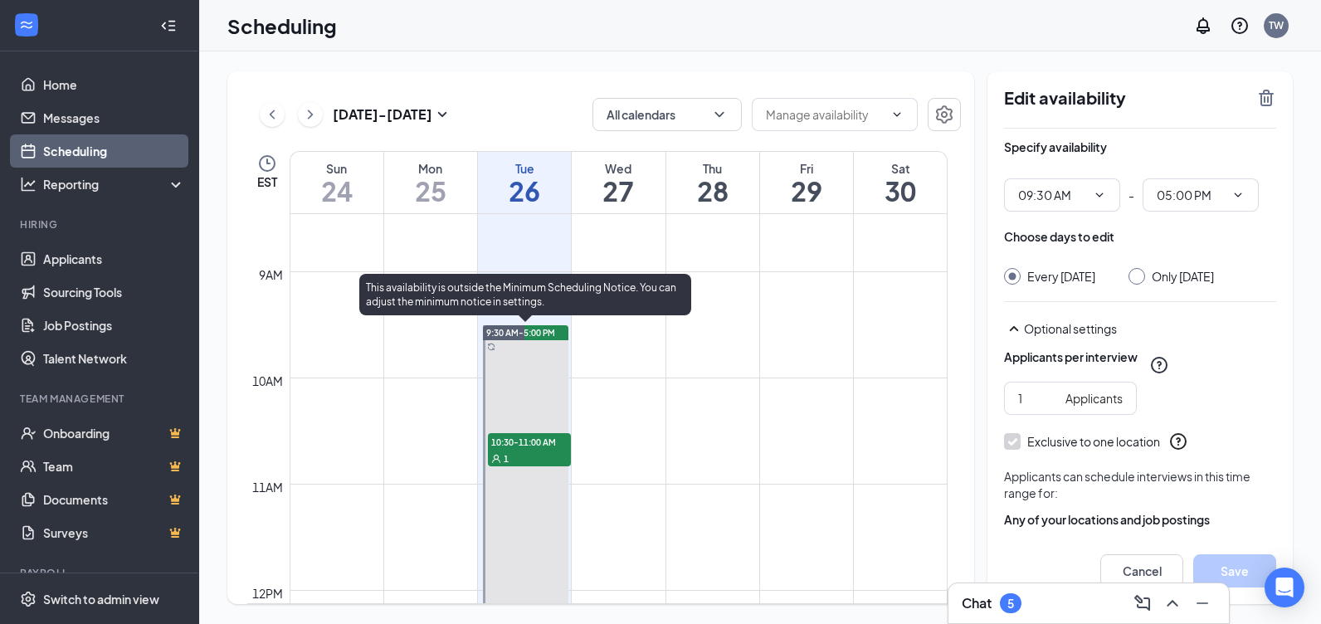
type input "09:30 AM"
type input "05:00 PM"
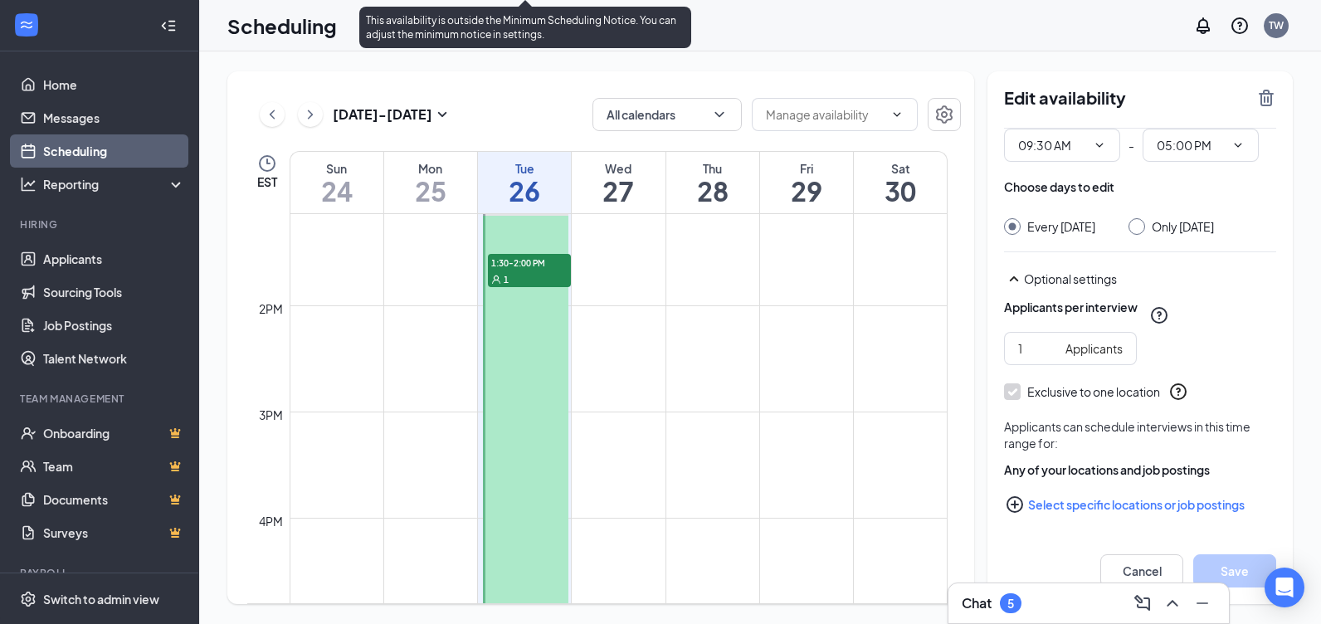
scroll to position [1396, 0]
click at [529, 259] on span "1:30-2:00 PM" at bounding box center [529, 261] width 83 height 17
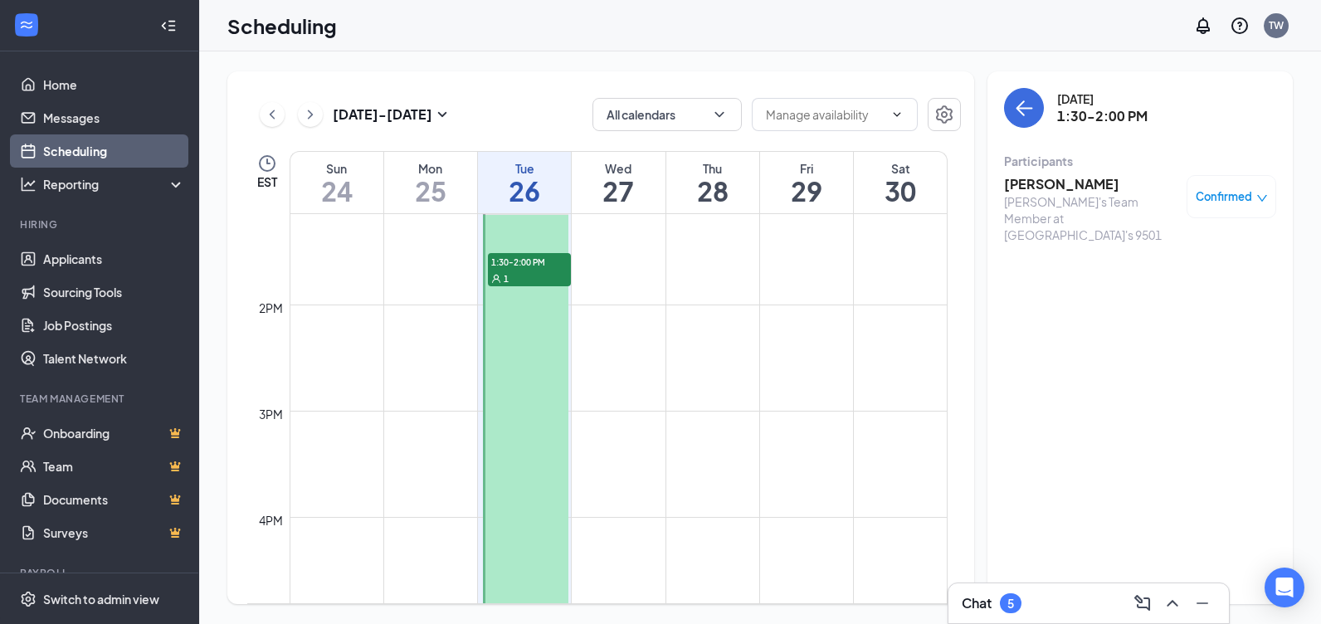
click at [1220, 191] on span "Confirmed" at bounding box center [1223, 196] width 56 height 17
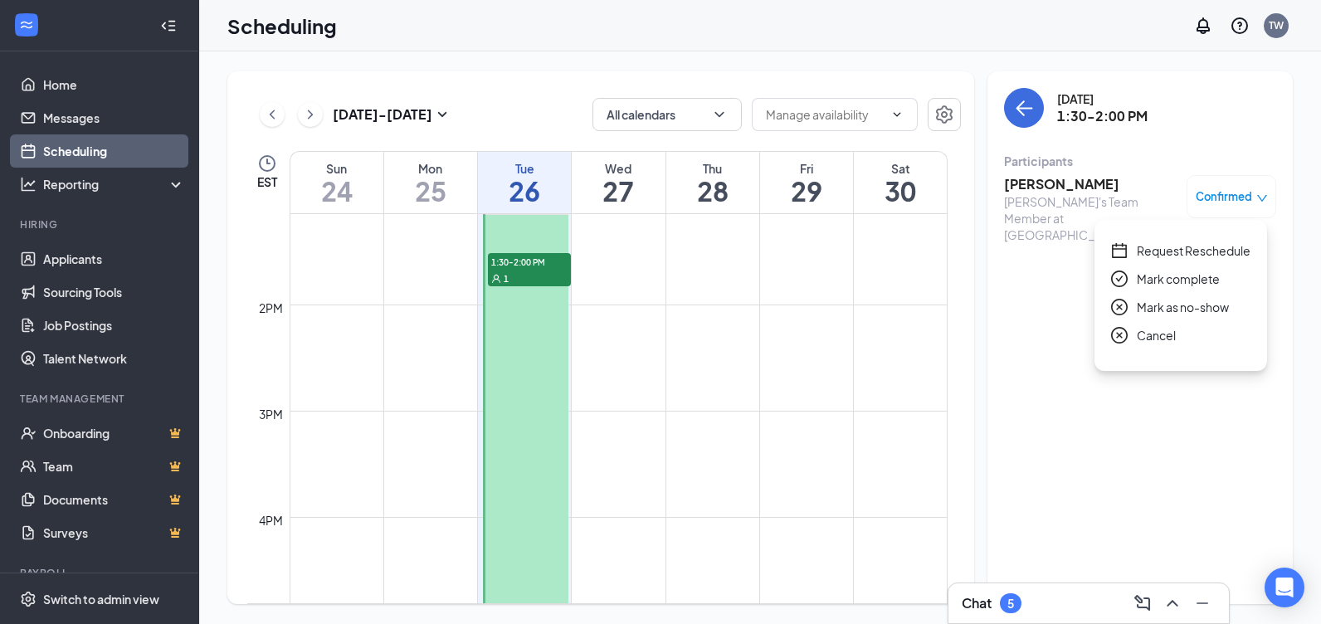
click at [1199, 256] on span "Request Reschedule" at bounding box center [1193, 250] width 114 height 18
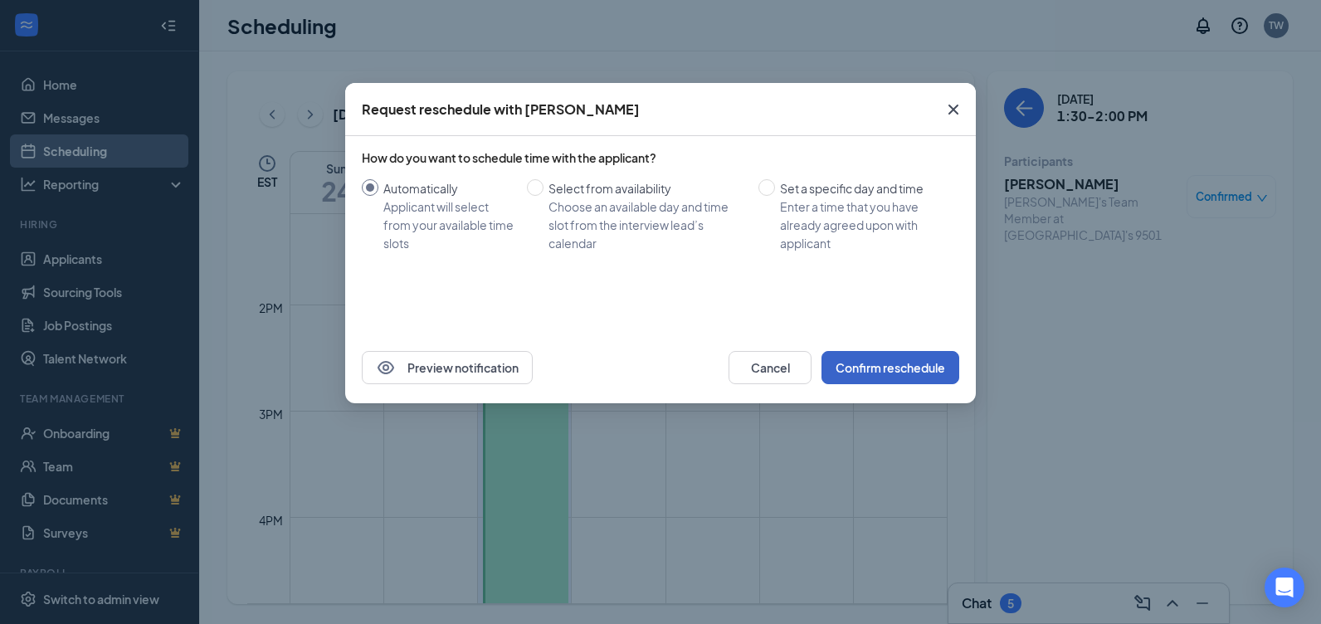
click at [861, 361] on button "Confirm reschedule" at bounding box center [890, 367] width 138 height 33
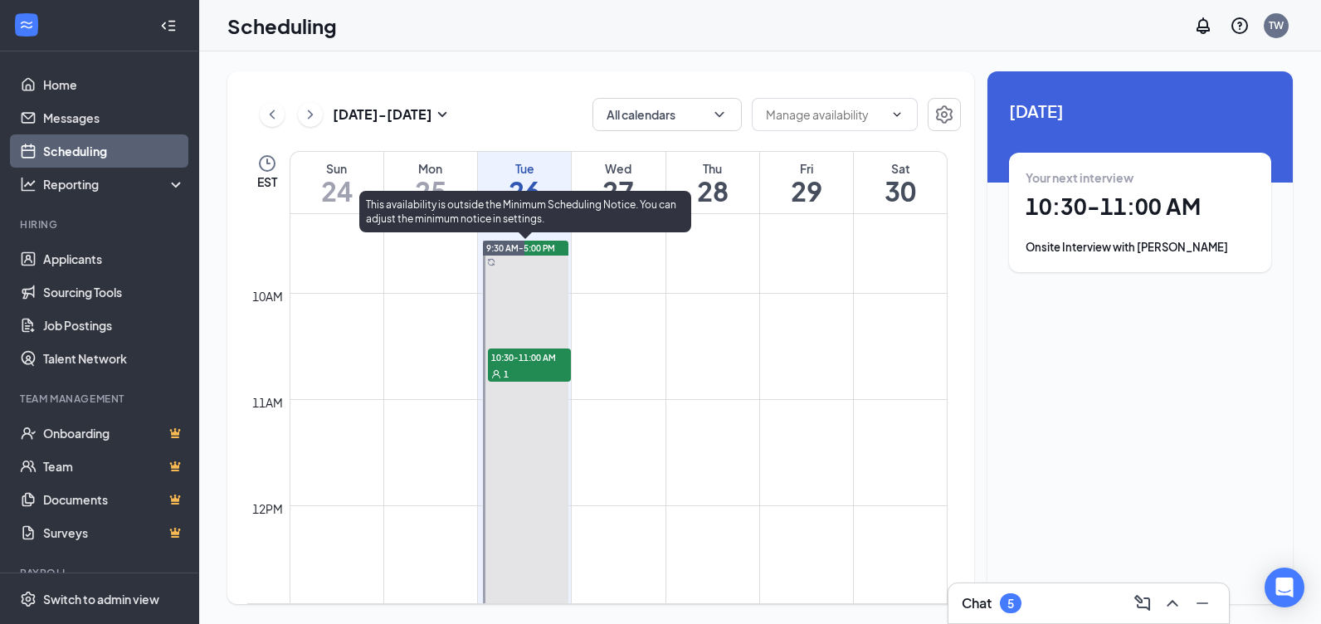
scroll to position [981, 0]
drag, startPoint x: 514, startPoint y: 372, endPoint x: 798, endPoint y: 323, distance: 288.0
click at [515, 372] on div "1" at bounding box center [529, 375] width 83 height 17
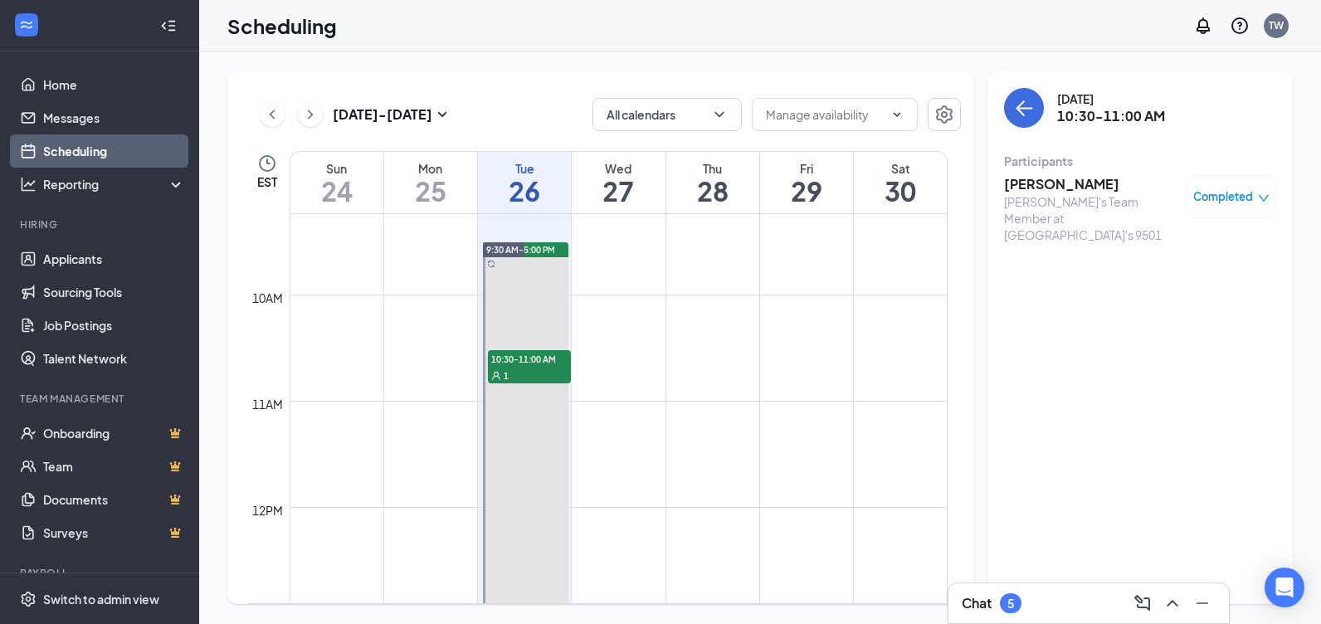
click at [1214, 193] on span "Completed" at bounding box center [1223, 196] width 60 height 17
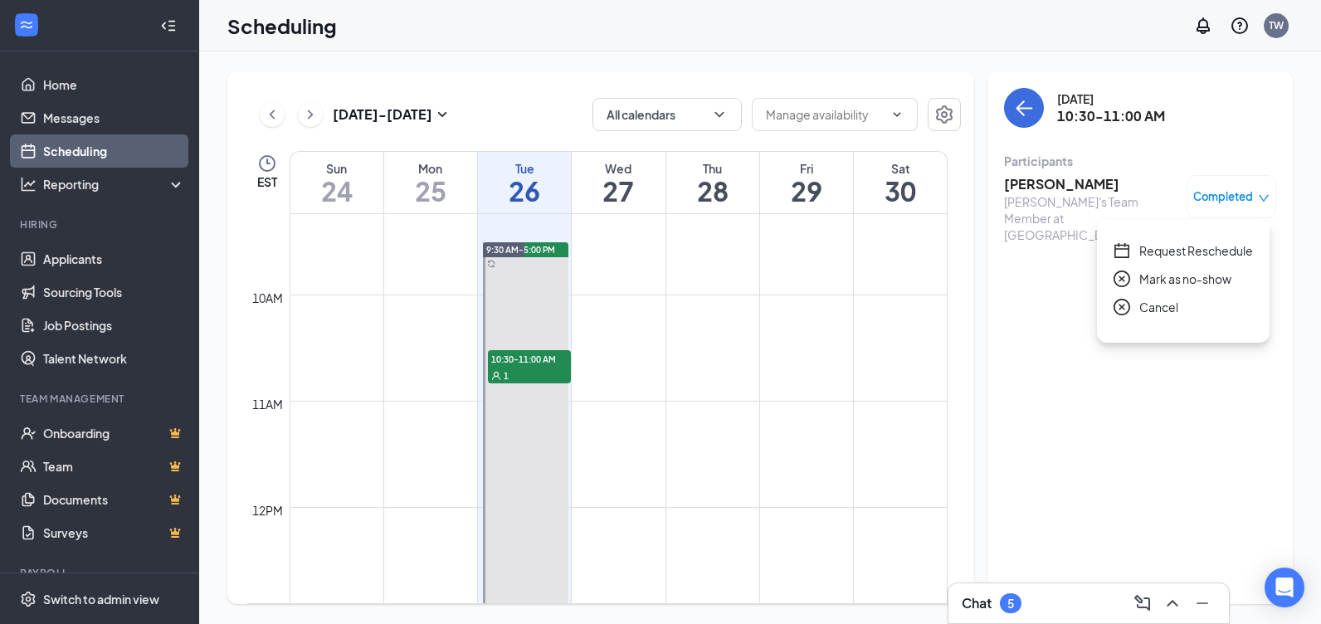
scroll to position [815, 0]
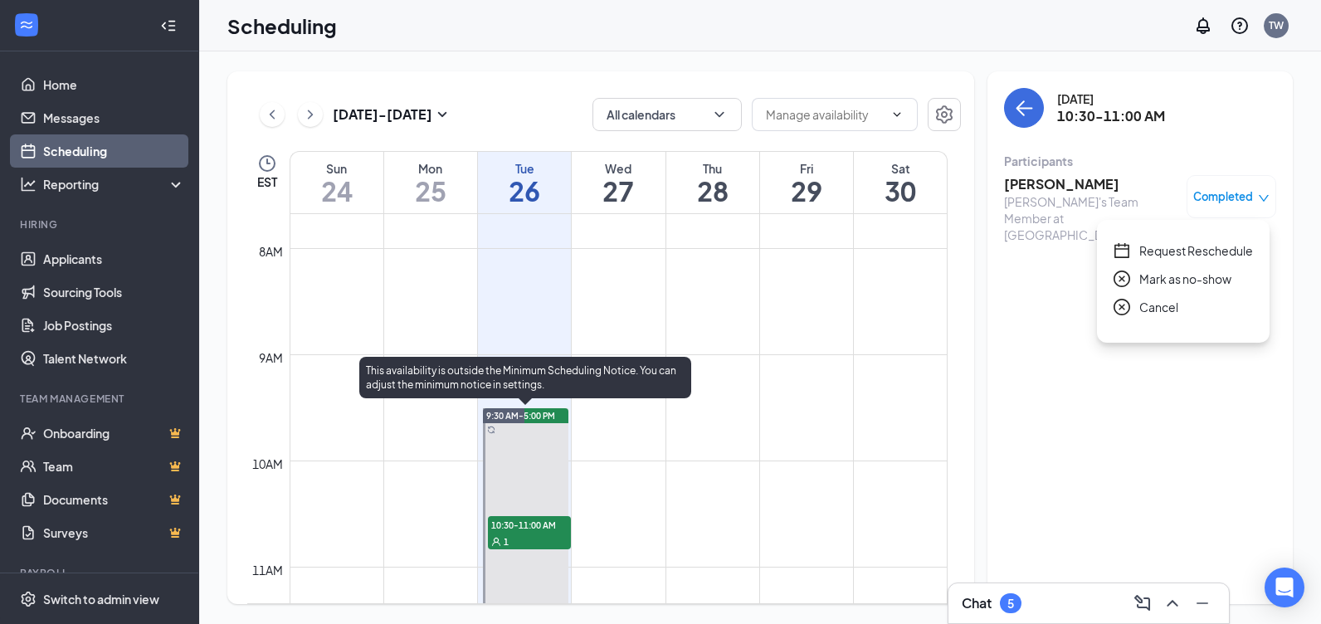
click at [542, 403] on div "This availability is outside the Minimum Scheduling Notice. You can adjust the …" at bounding box center [525, 381] width 332 height 48
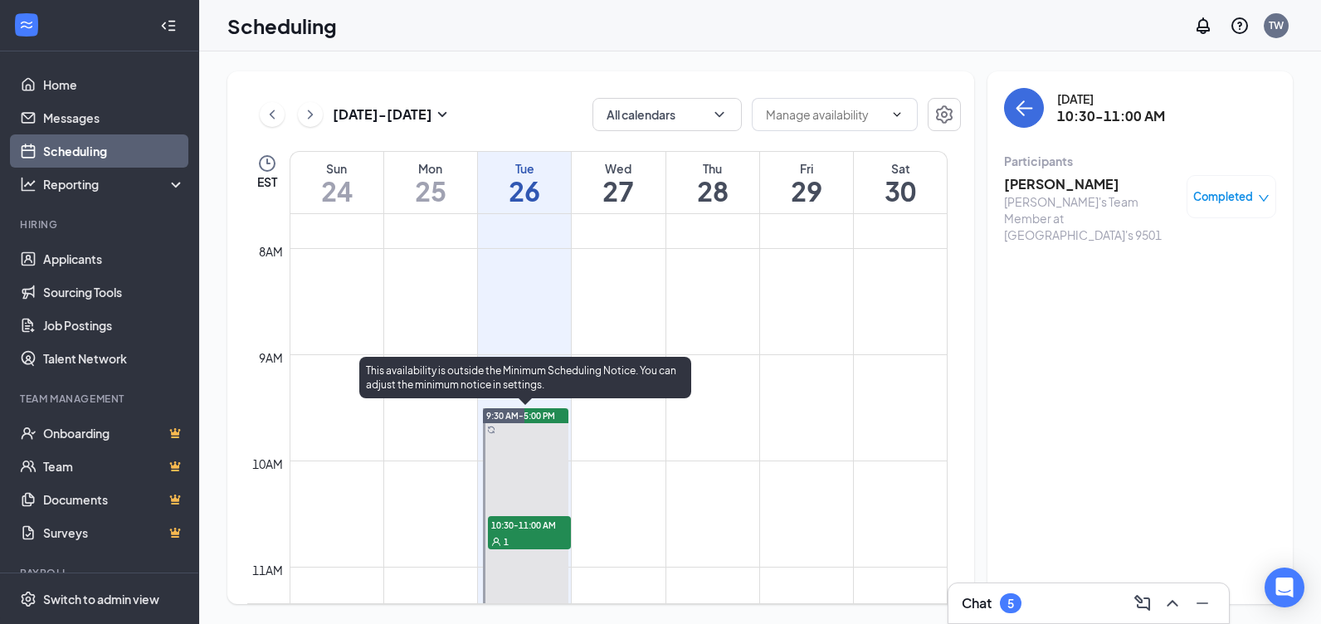
click at [543, 415] on span "9:30 AM-5:00 PM" at bounding box center [520, 416] width 69 height 12
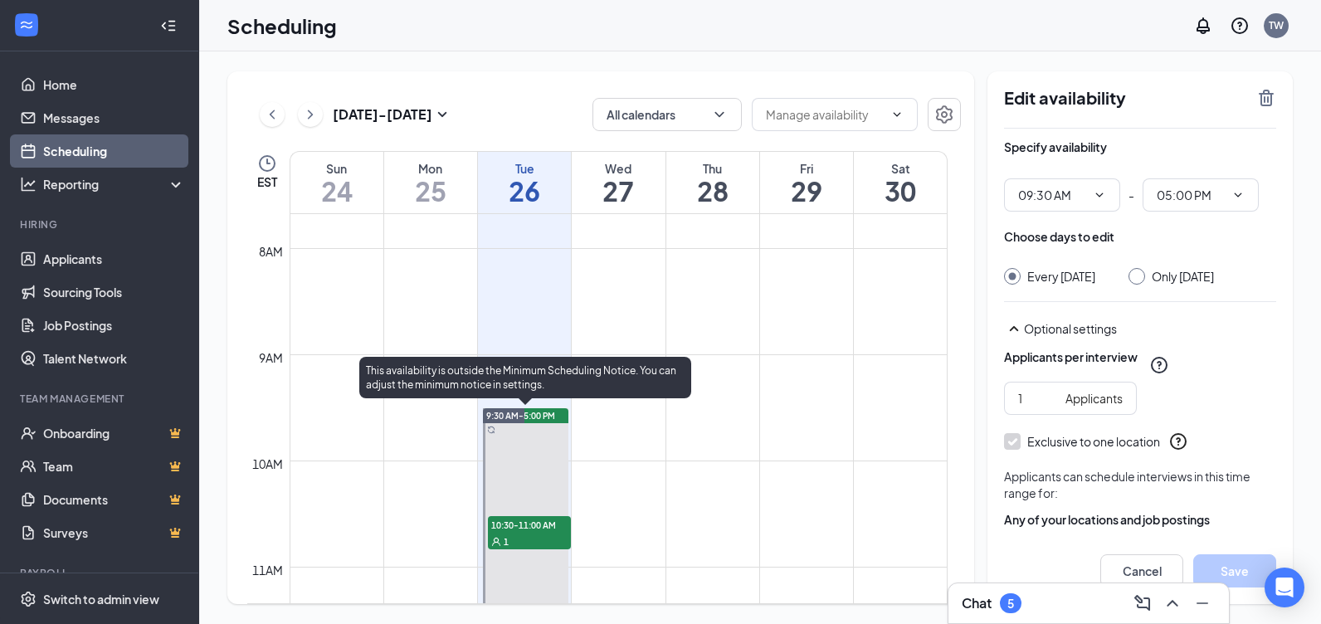
type input "09:30 AM"
type input "05:00 PM"
